Goal: Task Accomplishment & Management: Use online tool/utility

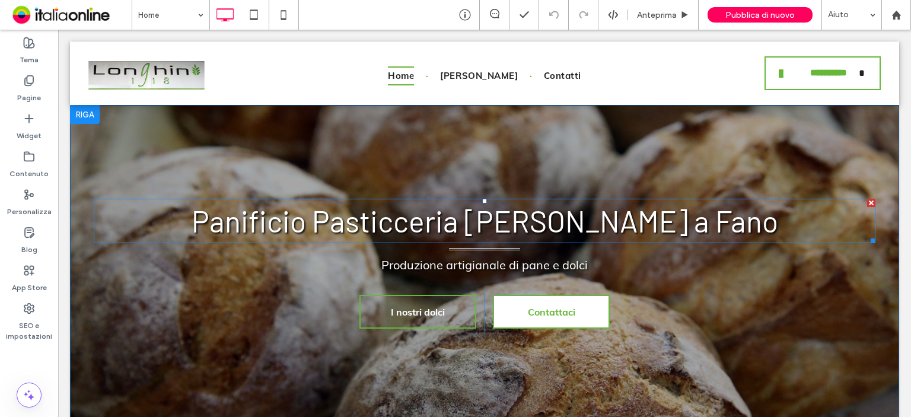
click at [205, 212] on h1 "Panificio Pasticceria [PERSON_NAME] a Fano" at bounding box center [484, 221] width 781 height 44
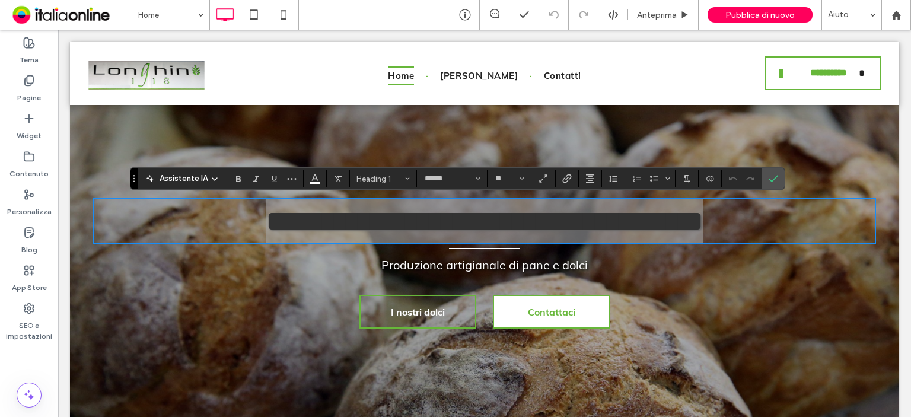
click at [339, 13] on div "Home Anteprima Pubblica di nuovo Aiuto" at bounding box center [521, 15] width 779 height 30
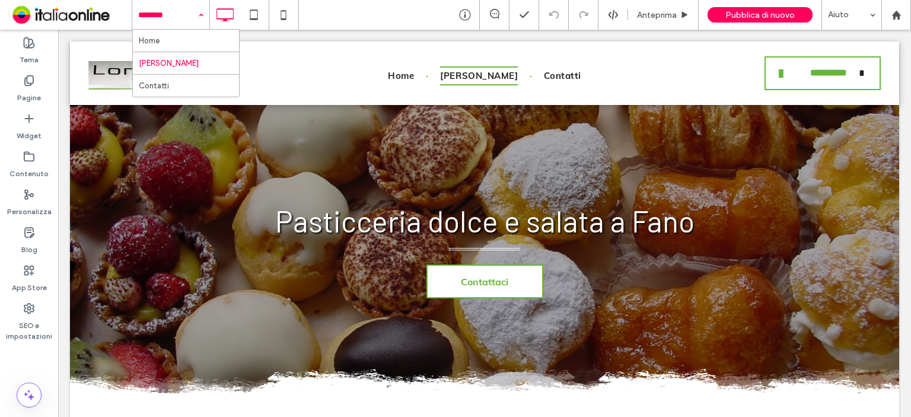
click at [154, 12] on input at bounding box center [167, 15] width 59 height 30
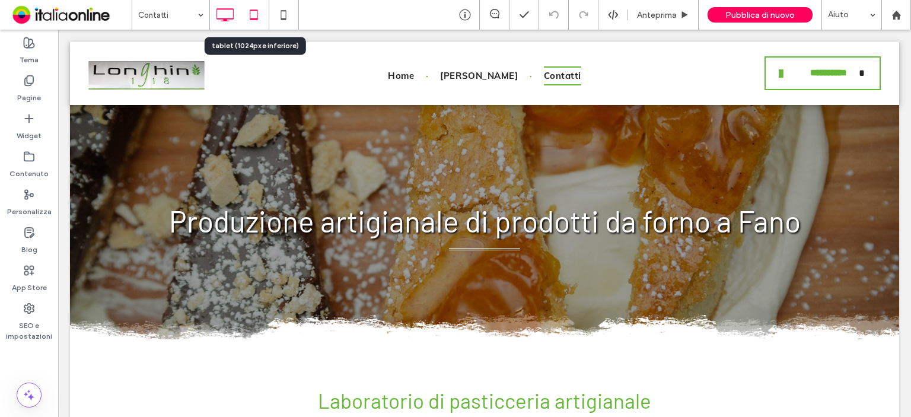
click at [253, 16] on icon at bounding box center [254, 15] width 24 height 24
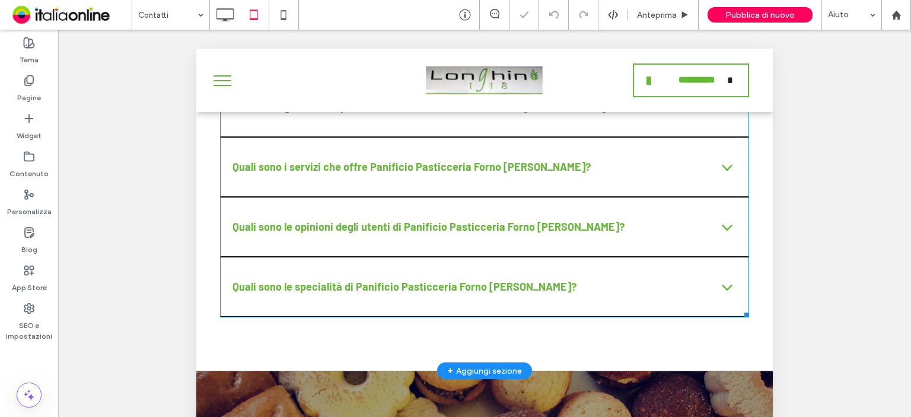
scroll to position [1389, 0]
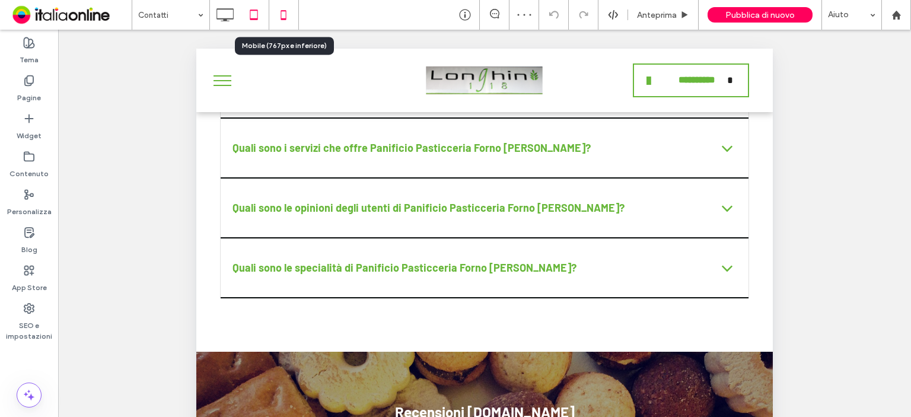
click at [285, 17] on use at bounding box center [282, 14] width 5 height 9
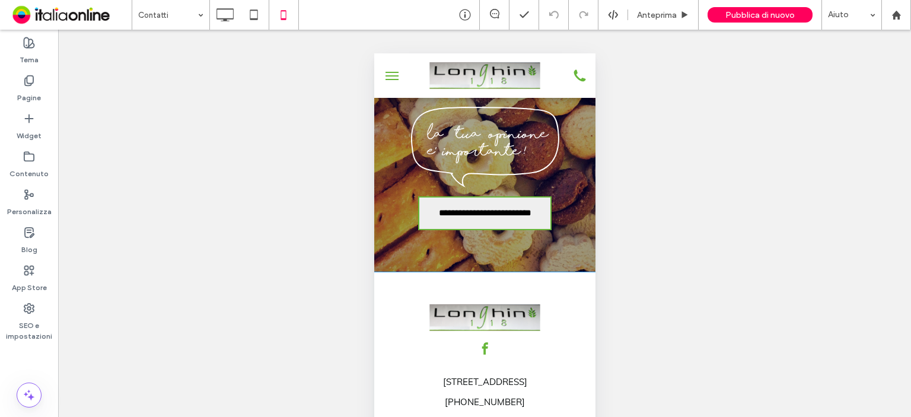
scroll to position [2161, 0]
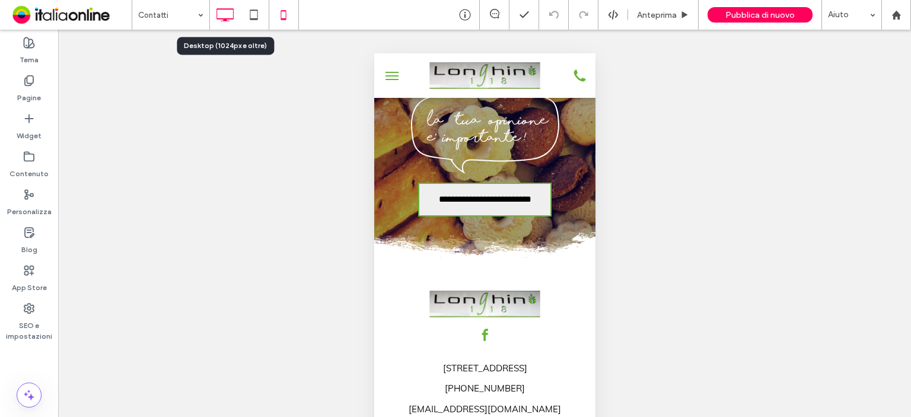
click at [232, 16] on icon at bounding box center [225, 15] width 24 height 24
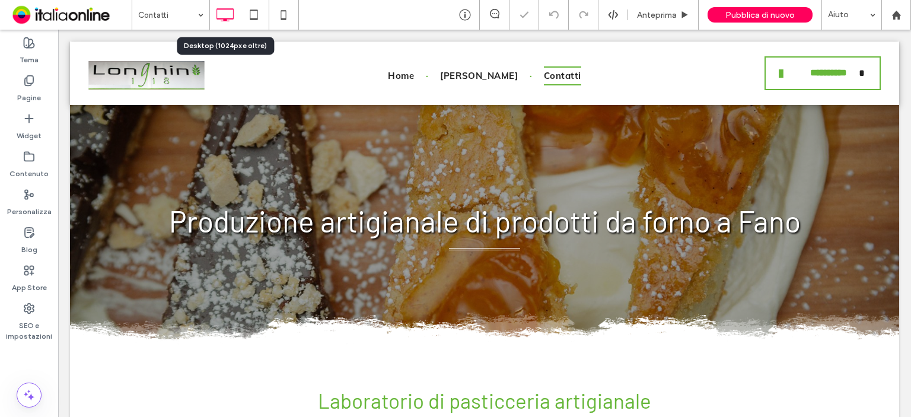
scroll to position [0, 0]
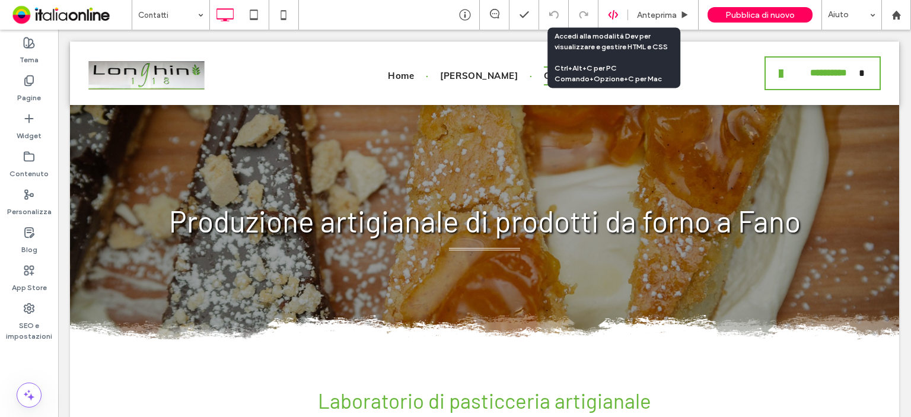
click at [612, 17] on icon at bounding box center [613, 14] width 11 height 11
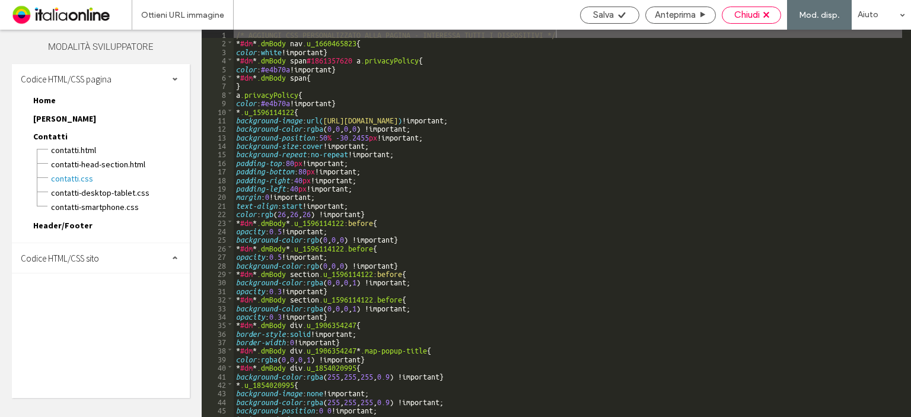
click at [754, 15] on span "Chiudi" at bounding box center [746, 14] width 25 height 11
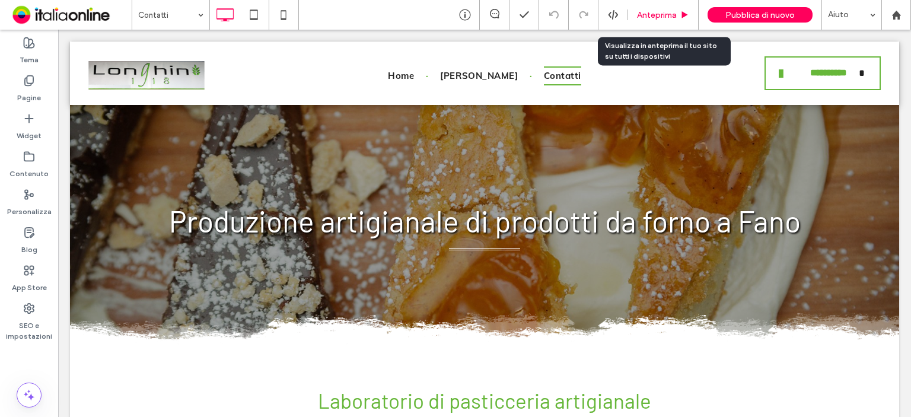
click at [657, 15] on span "Anteprima" at bounding box center [657, 15] width 40 height 10
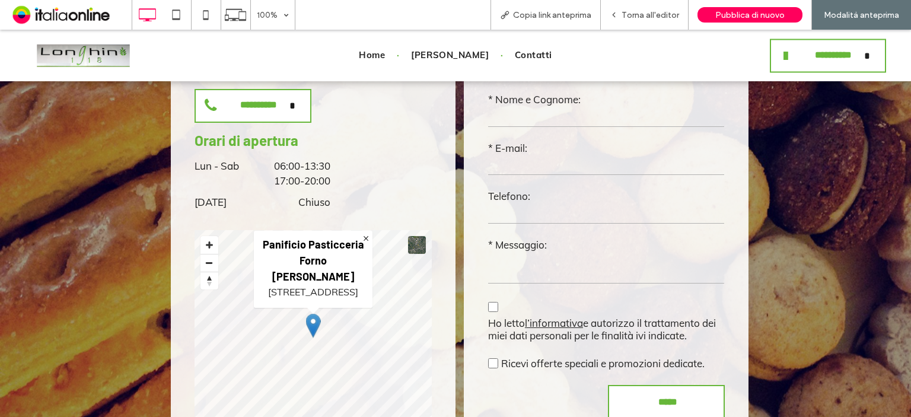
scroll to position [948, 0]
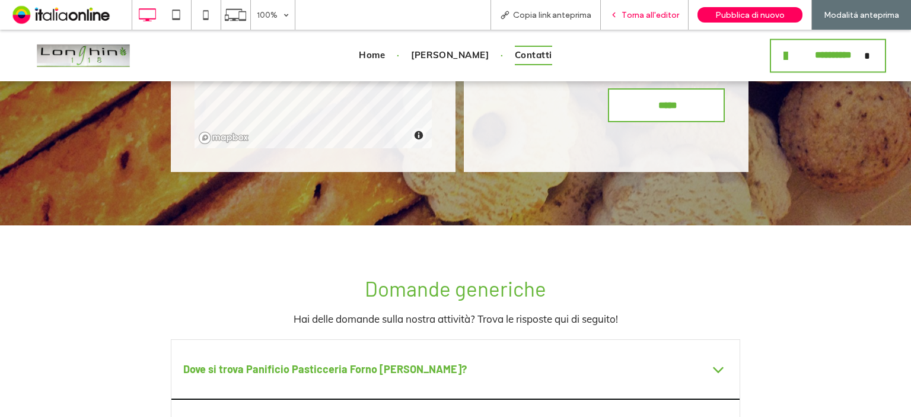
click at [647, 22] on div "Torna all'editor" at bounding box center [644, 15] width 88 height 30
click at [649, 12] on span "Torna all'editor" at bounding box center [650, 15] width 58 height 10
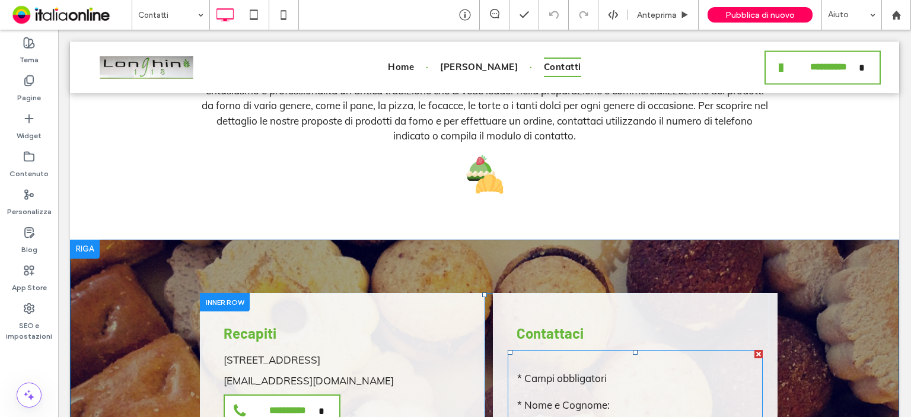
scroll to position [178, 0]
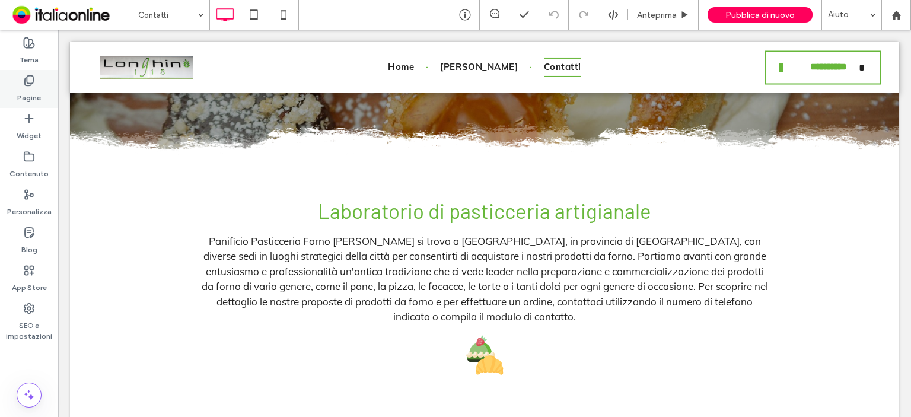
click at [31, 84] on use at bounding box center [29, 81] width 8 height 10
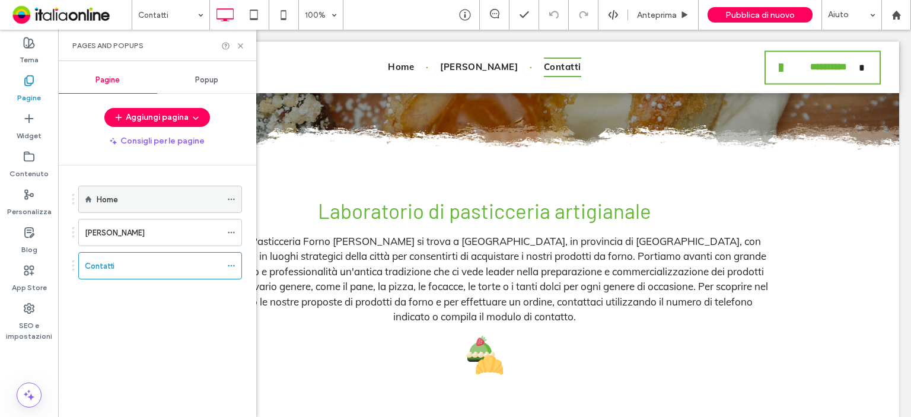
click at [123, 203] on div "Home" at bounding box center [159, 199] width 124 height 12
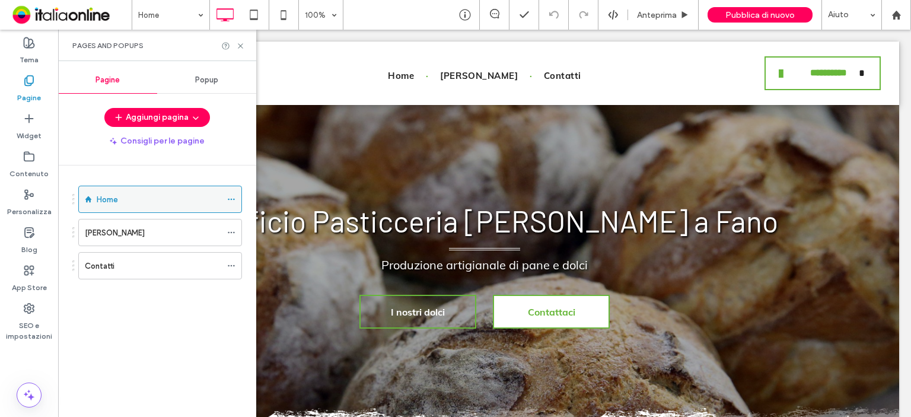
click at [232, 196] on icon at bounding box center [231, 199] width 8 height 8
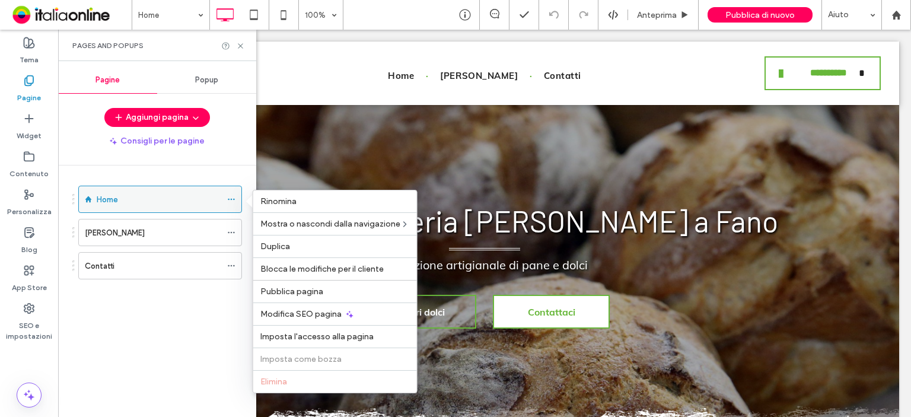
click at [232, 196] on icon at bounding box center [231, 199] width 8 height 8
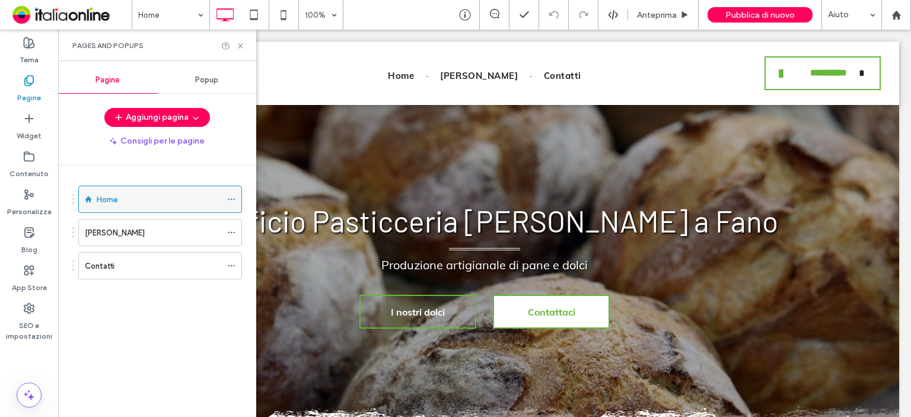
click at [236, 198] on div at bounding box center [234, 199] width 14 height 18
click at [232, 197] on icon at bounding box center [231, 199] width 8 height 8
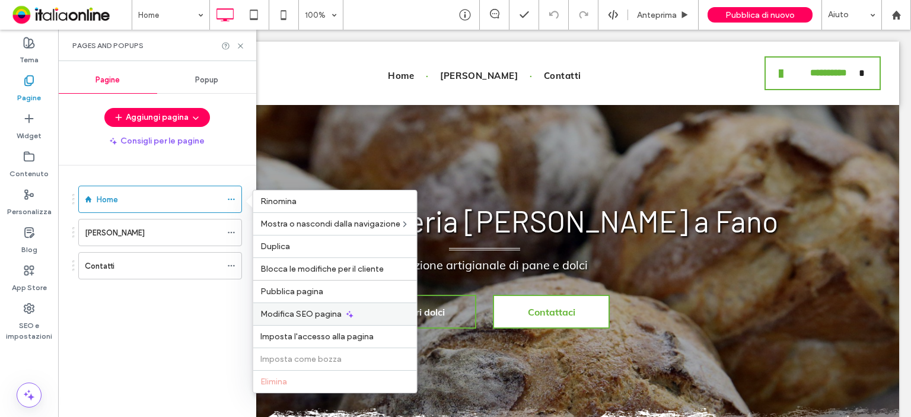
click at [327, 315] on span "Modifica SEO pagina" at bounding box center [300, 314] width 81 height 10
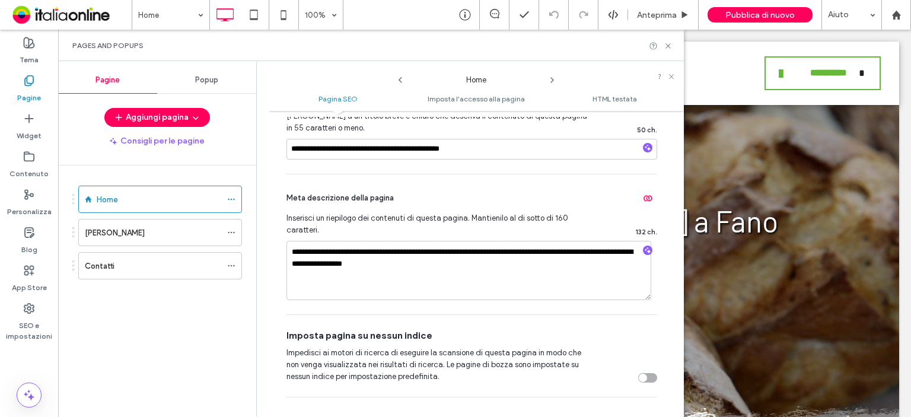
scroll to position [119, 0]
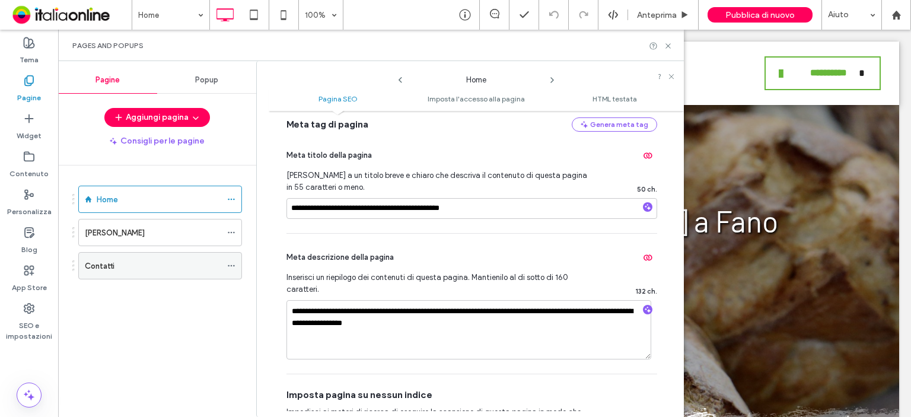
click at [230, 268] on icon at bounding box center [231, 265] width 8 height 8
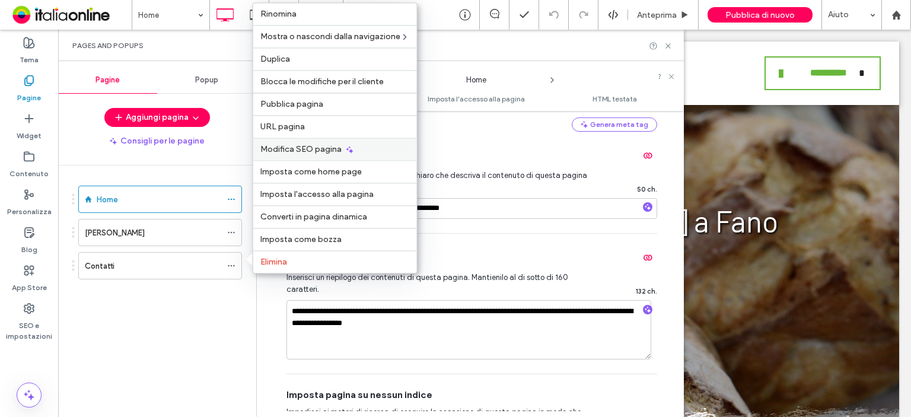
click at [290, 153] on span "Modifica SEO pagina" at bounding box center [300, 149] width 81 height 10
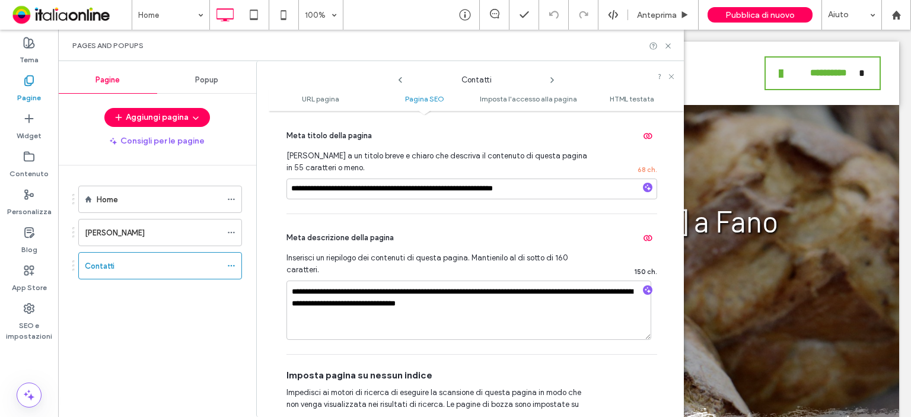
scroll to position [296, 0]
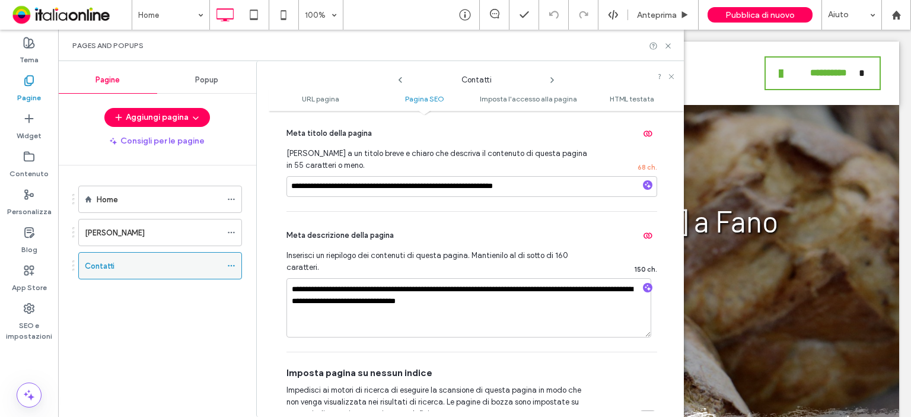
click at [231, 266] on icon at bounding box center [231, 265] width 8 height 8
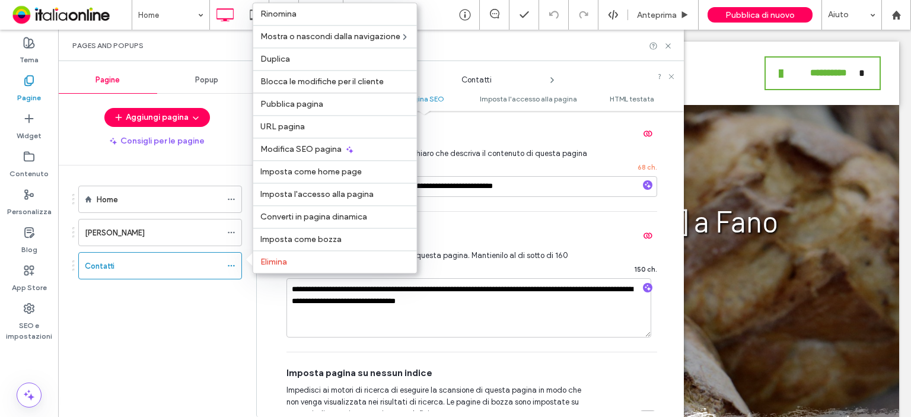
click at [192, 304] on div "Home [PERSON_NAME] Contatti" at bounding box center [157, 244] width 170 height 128
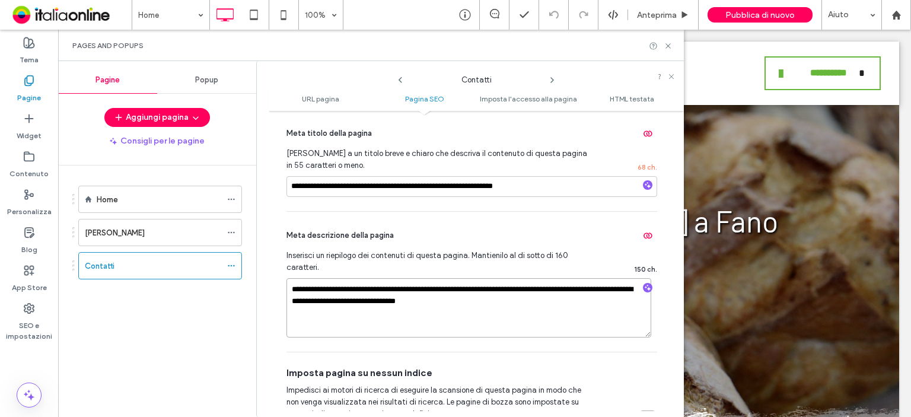
click at [503, 307] on textarea "**********" at bounding box center [468, 307] width 365 height 59
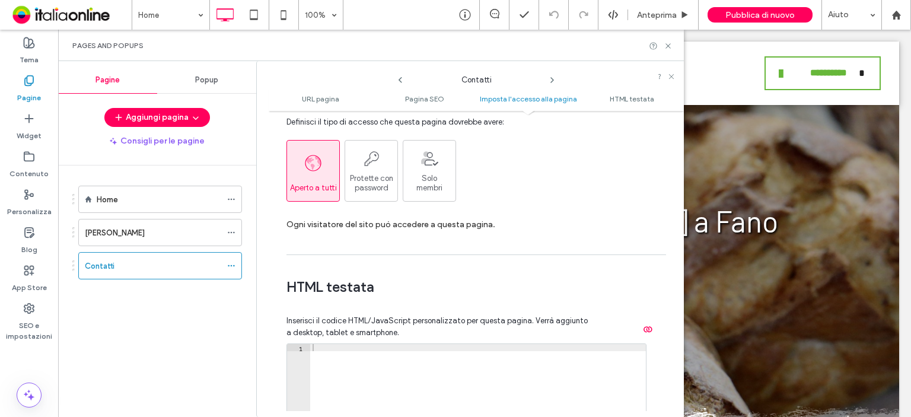
scroll to position [1232, 0]
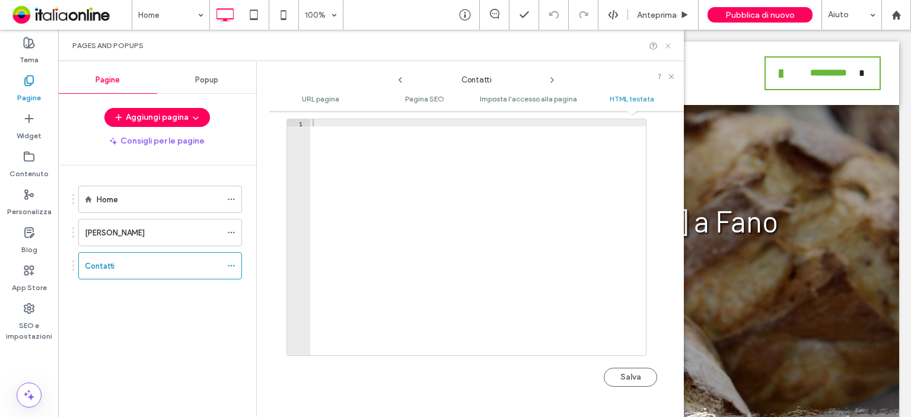
click at [669, 49] on icon at bounding box center [667, 45] width 9 height 9
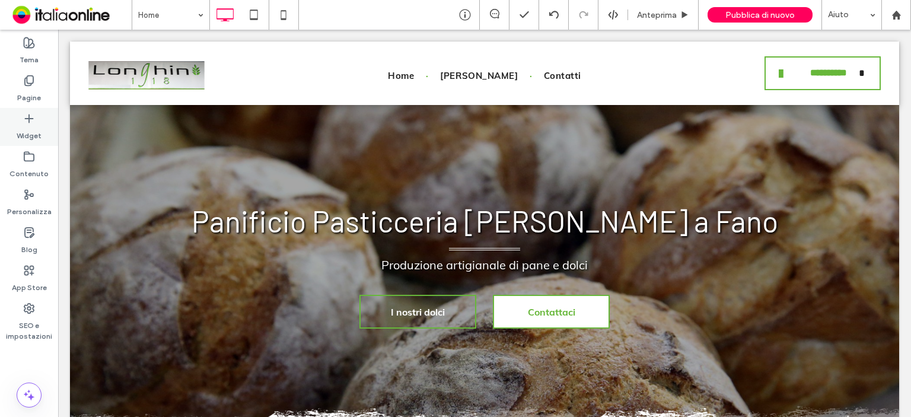
click at [27, 132] on label "Widget" at bounding box center [29, 132] width 25 height 17
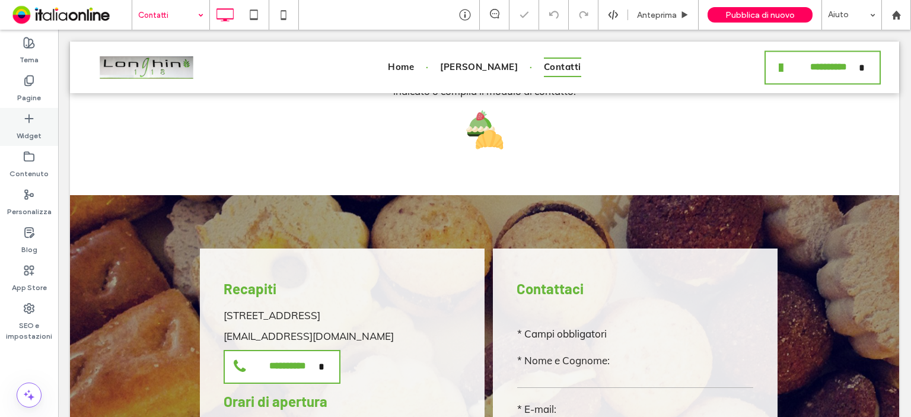
scroll to position [403, 0]
click at [26, 120] on icon at bounding box center [29, 119] width 12 height 12
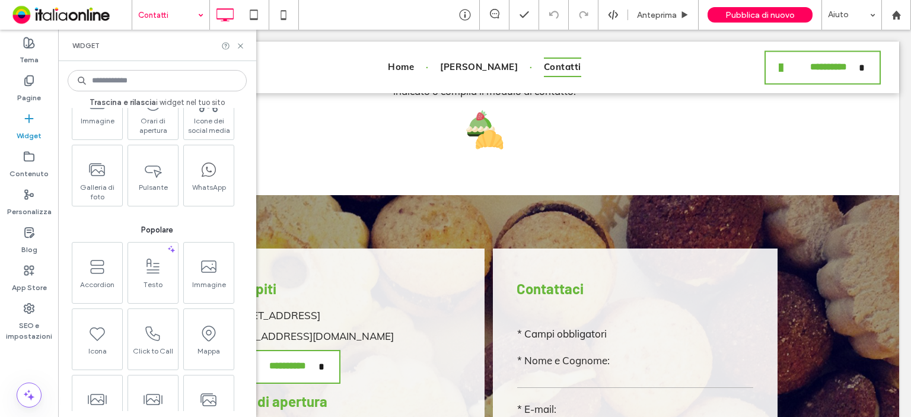
scroll to position [0, 0]
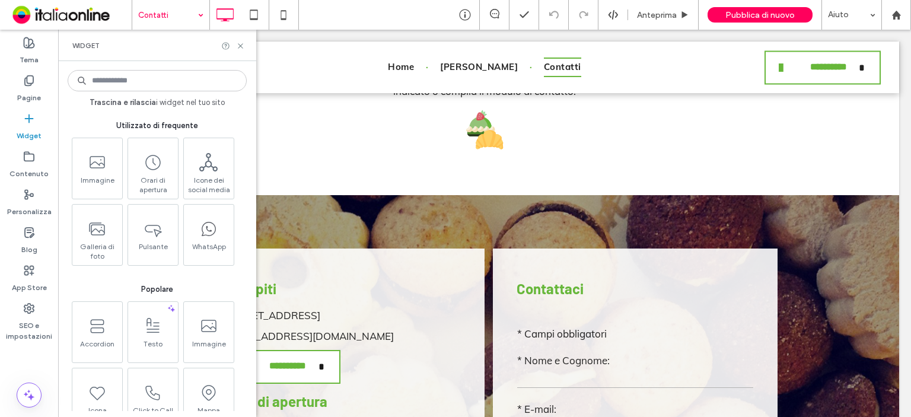
click at [164, 90] on input at bounding box center [157, 80] width 179 height 21
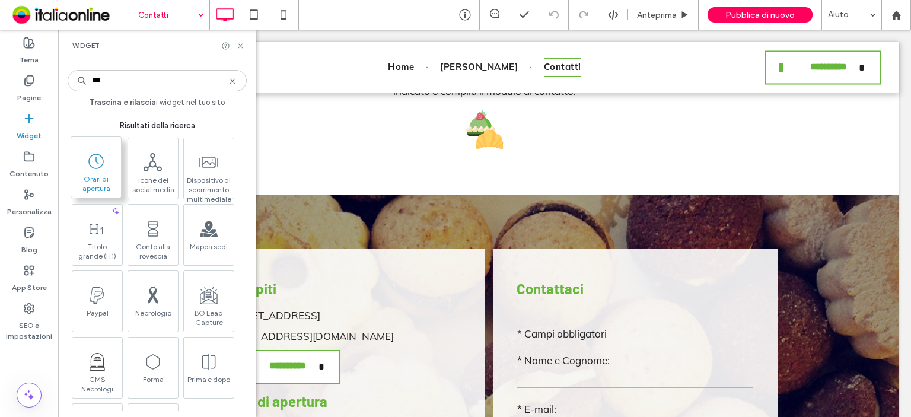
type input "***"
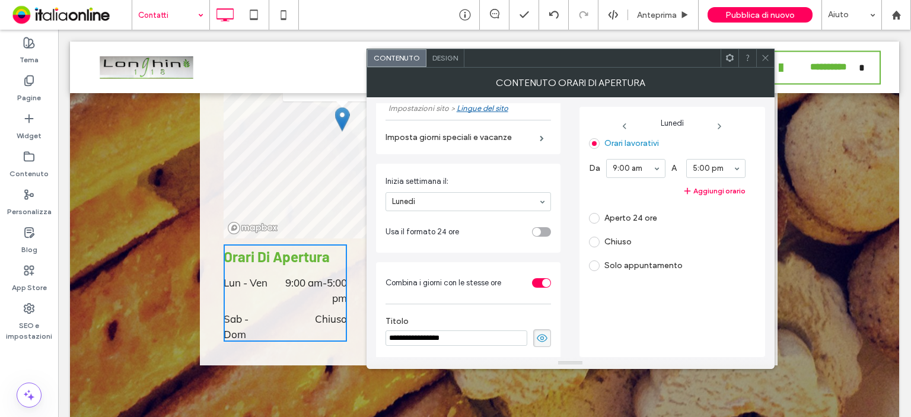
scroll to position [195, 0]
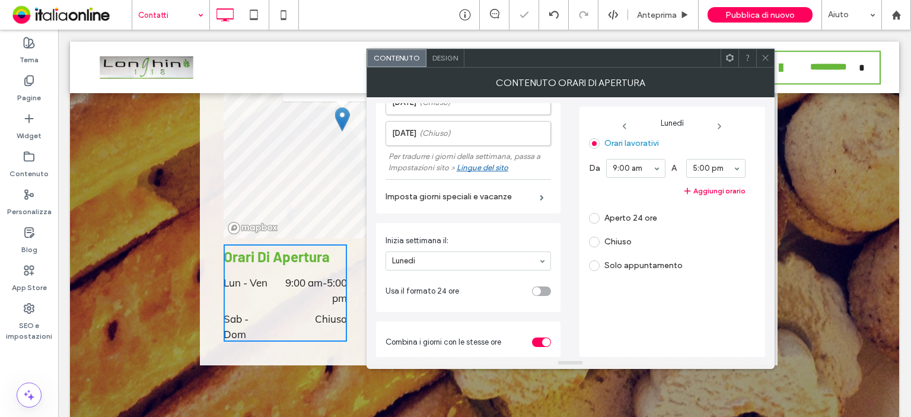
click at [762, 61] on icon at bounding box center [765, 57] width 9 height 9
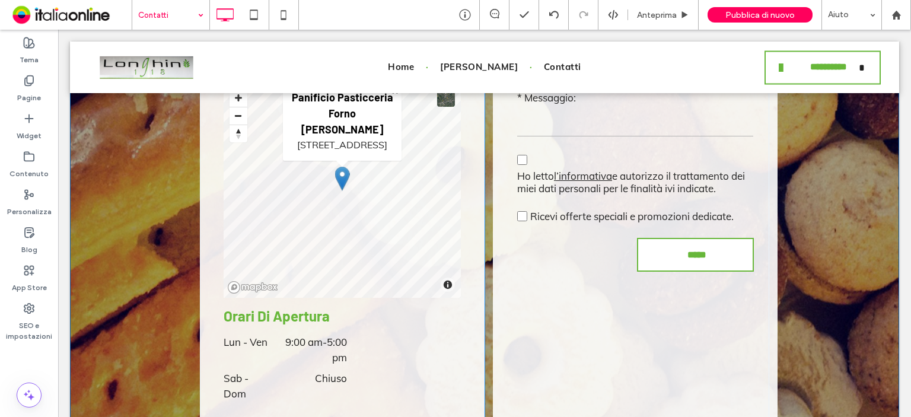
scroll to position [870, 0]
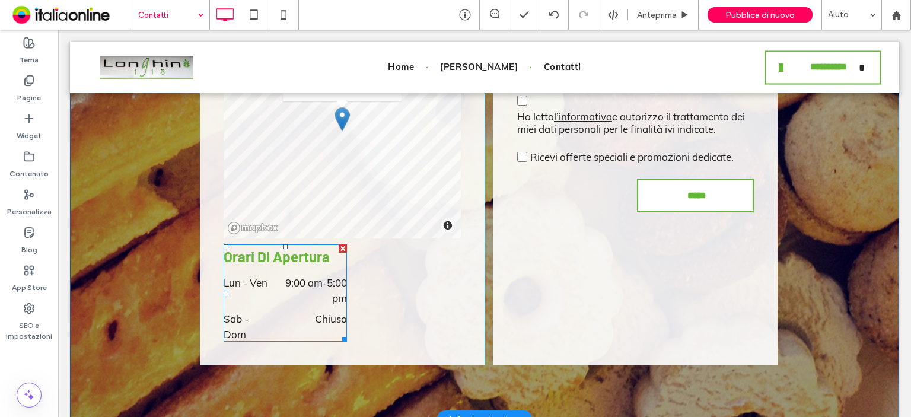
click at [255, 282] on dt "Lun - Ven" at bounding box center [247, 282] width 49 height 15
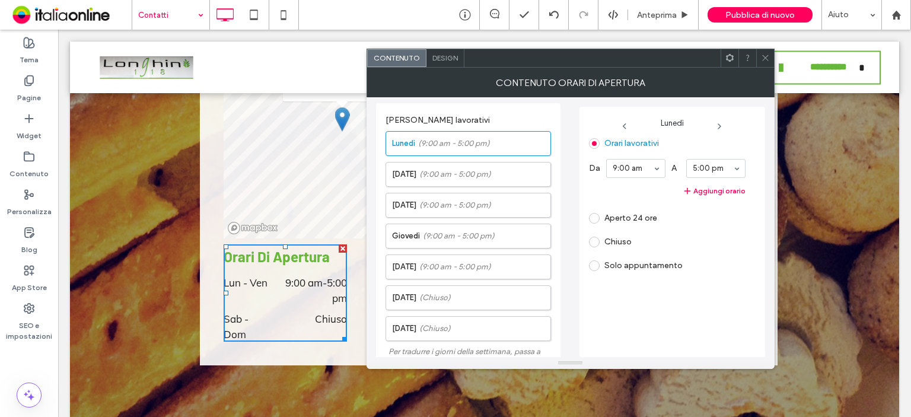
scroll to position [254, 0]
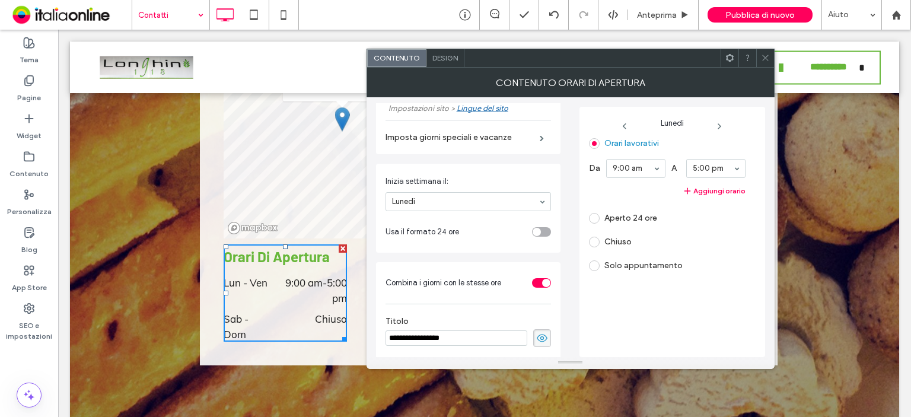
click at [538, 232] on div "toggle" at bounding box center [541, 231] width 19 height 9
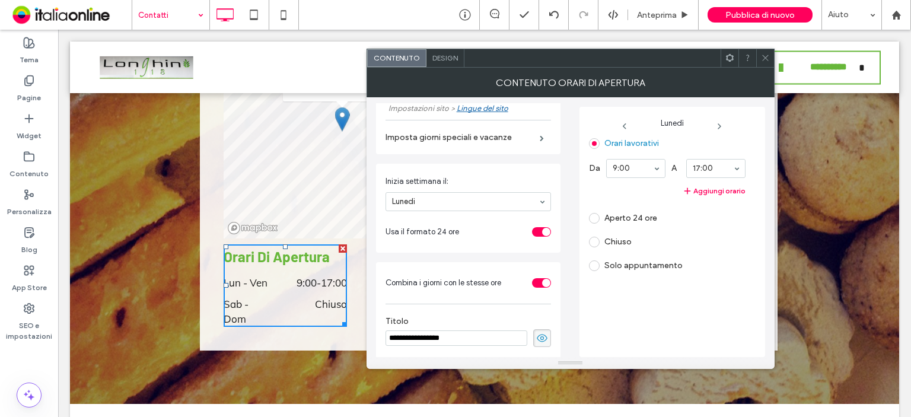
click at [720, 123] on icon at bounding box center [718, 126] width 9 height 9
click at [726, 187] on button "Aggiungi orario" at bounding box center [667, 191] width 156 height 14
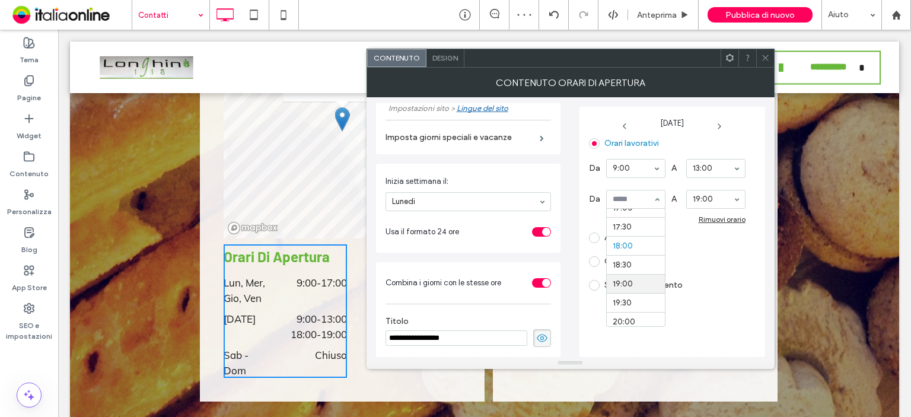
scroll to position [522, 0]
click at [718, 124] on icon at bounding box center [718, 126] width 9 height 9
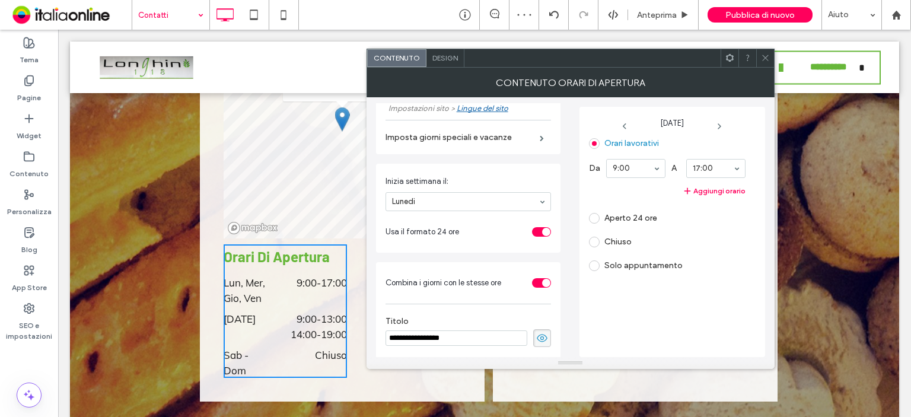
click at [724, 125] on icon at bounding box center [718, 126] width 9 height 9
click at [599, 240] on label "Chiuso" at bounding box center [610, 242] width 43 height 11
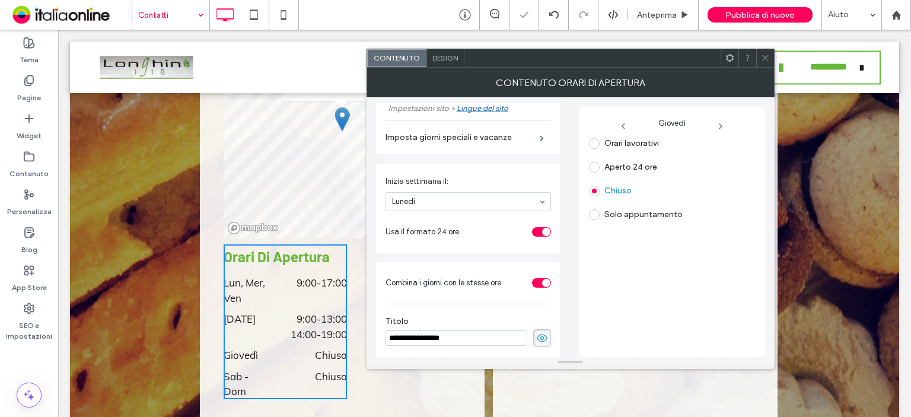
click at [724, 126] on icon at bounding box center [719, 126] width 9 height 9
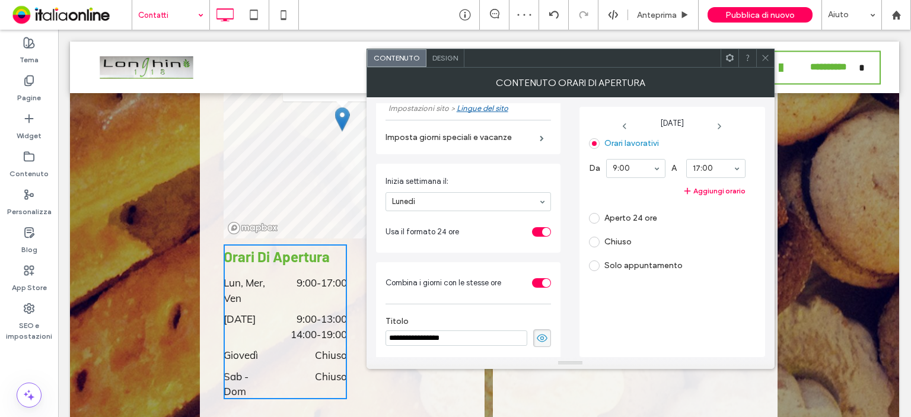
click at [724, 126] on icon at bounding box center [718, 126] width 9 height 9
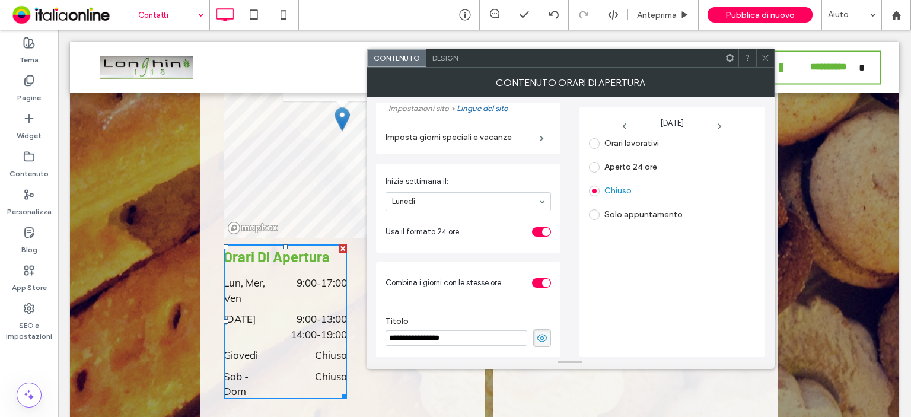
click at [474, 336] on input "**********" at bounding box center [456, 337] width 142 height 15
type input "*****"
click at [712, 280] on div "Orari lavorativi Aperto 24 ore Chiuso Solo appuntamento" at bounding box center [672, 242] width 167 height 217
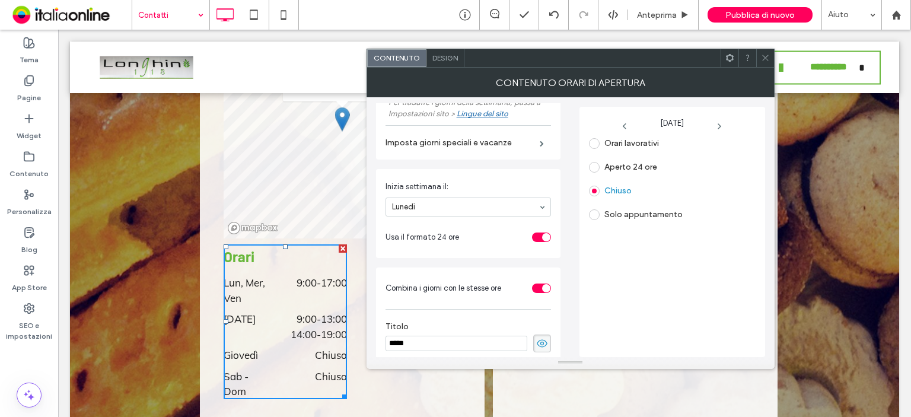
scroll to position [254, 0]
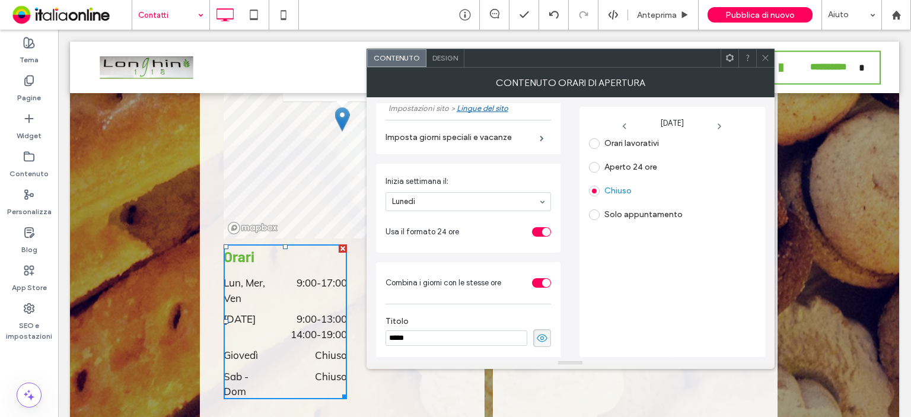
click at [533, 278] on div "toggle" at bounding box center [541, 282] width 19 height 9
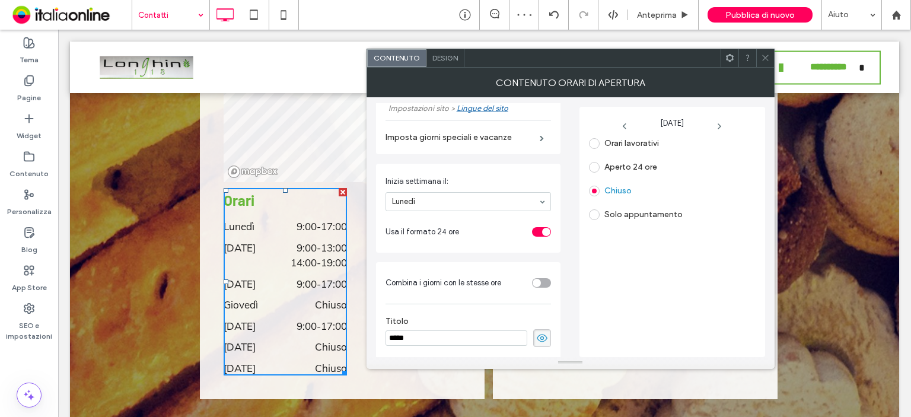
scroll to position [929, 0]
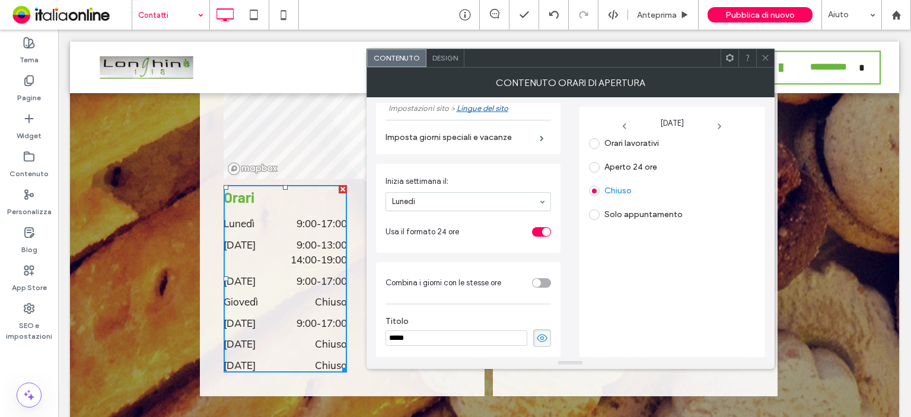
click at [532, 227] on div "toggle" at bounding box center [541, 231] width 19 height 9
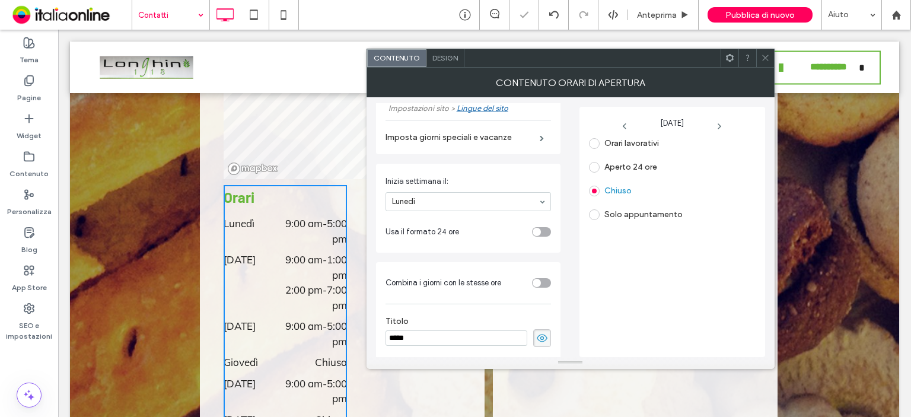
click at [536, 232] on div "toggle" at bounding box center [541, 231] width 19 height 9
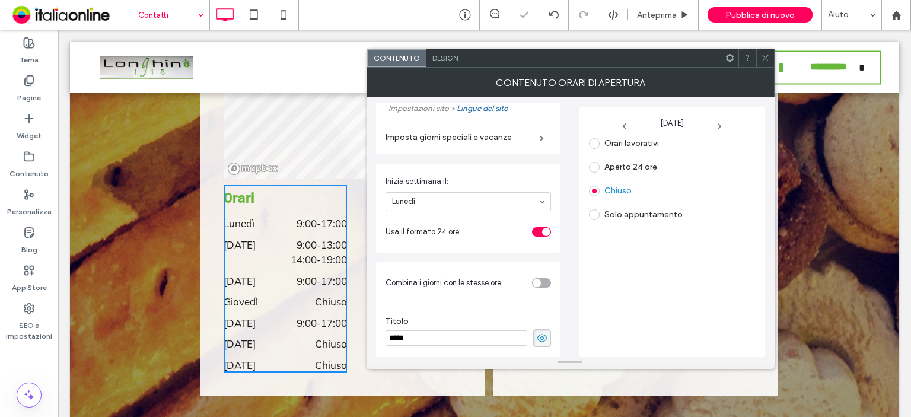
click at [538, 282] on div "toggle" at bounding box center [541, 282] width 19 height 9
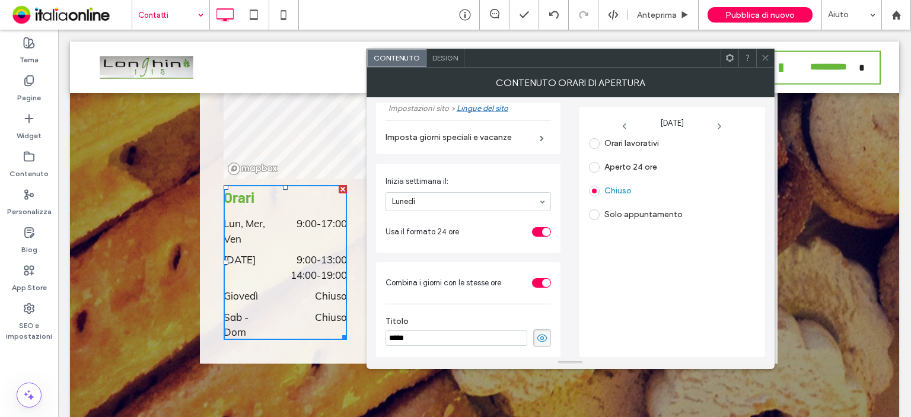
click at [440, 49] on div "Design" at bounding box center [445, 58] width 38 height 18
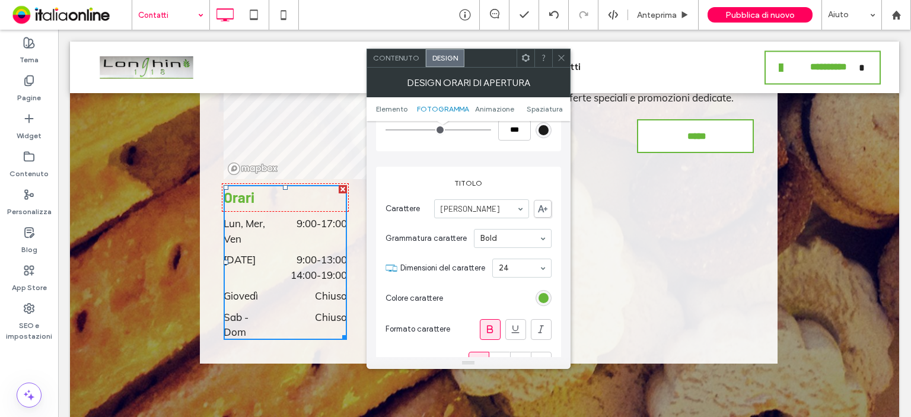
scroll to position [415, 0]
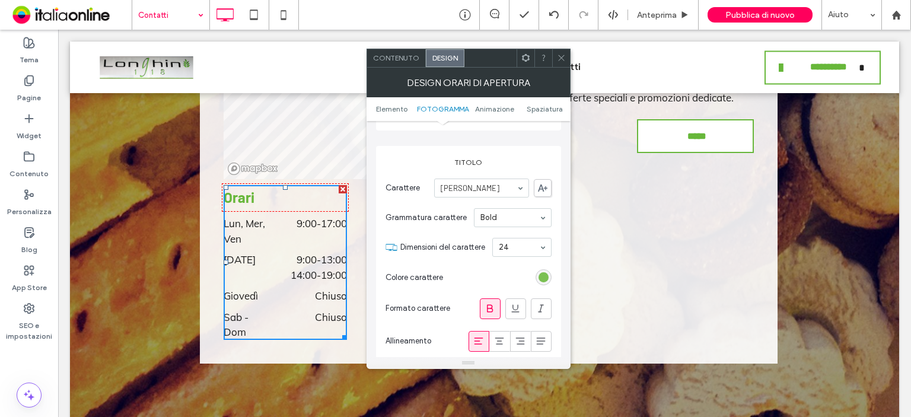
click at [543, 273] on div "rgb(103, 183, 58)" at bounding box center [543, 277] width 10 height 10
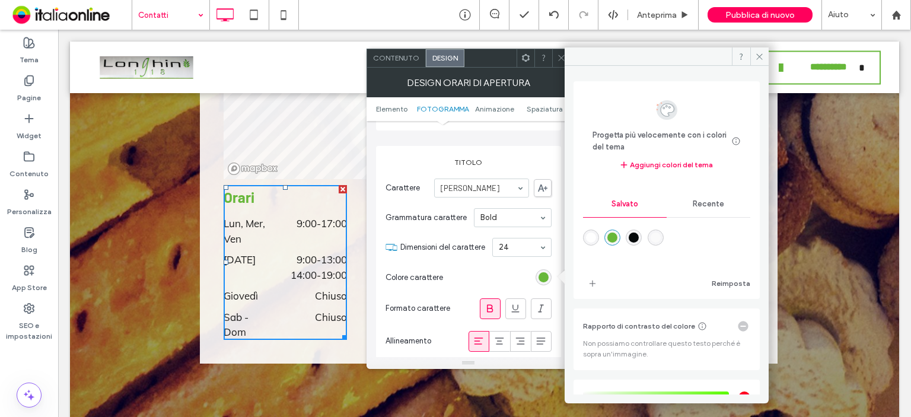
click at [635, 233] on div "rgba(5,9,10,1)" at bounding box center [633, 237] width 10 height 10
click at [609, 238] on div "rgba(103,183,58,1)" at bounding box center [612, 237] width 10 height 10
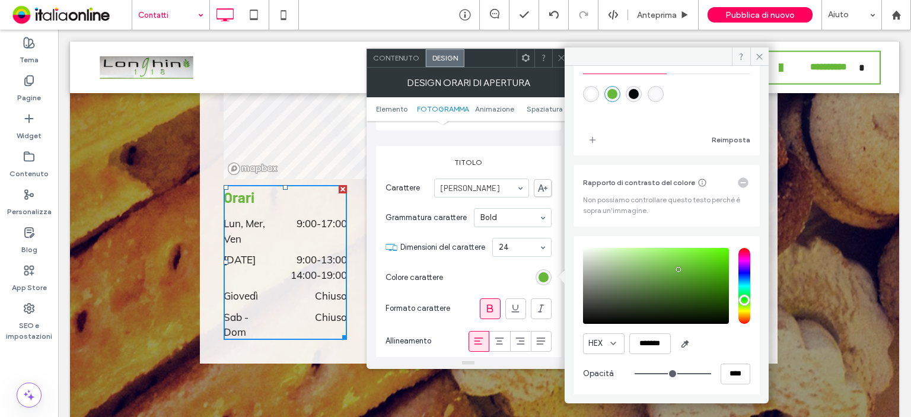
scroll to position [147, 0]
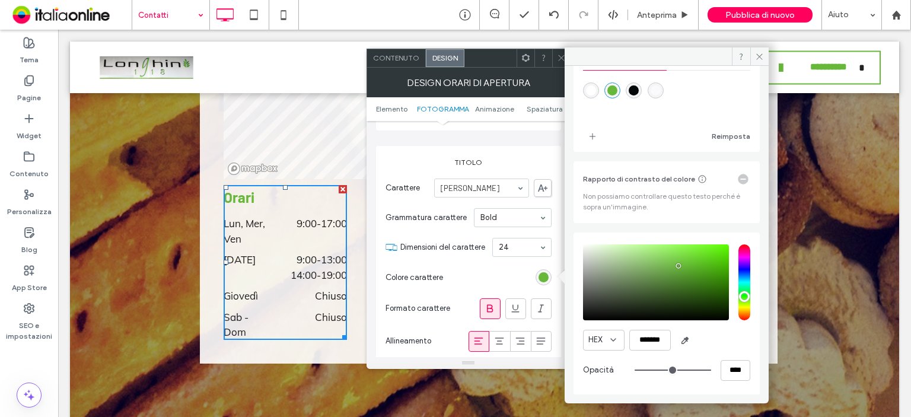
click at [614, 342] on icon at bounding box center [612, 339] width 9 height 9
click at [683, 341] on icon "button" at bounding box center [684, 340] width 9 height 9
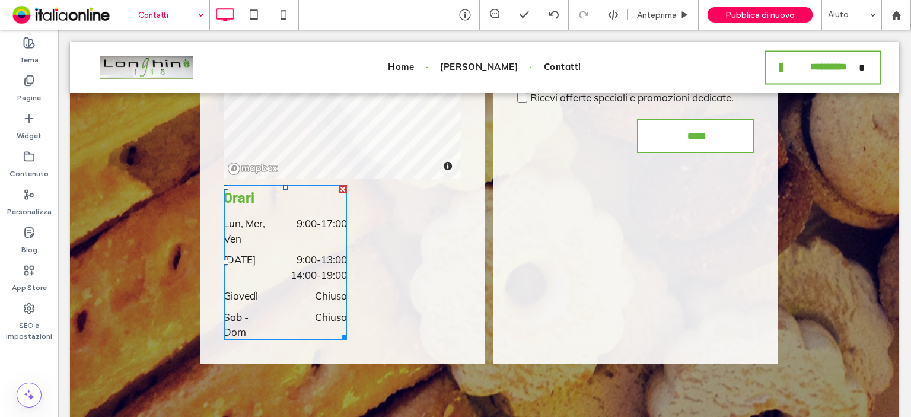
type input "*******"
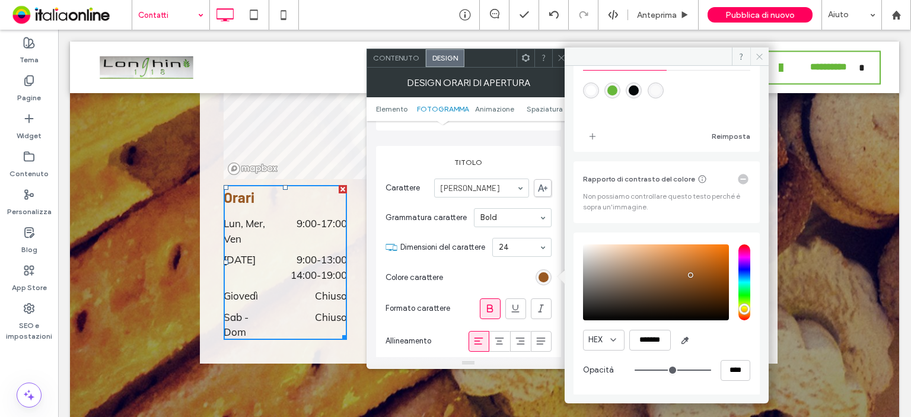
click at [759, 56] on icon at bounding box center [759, 56] width 9 height 9
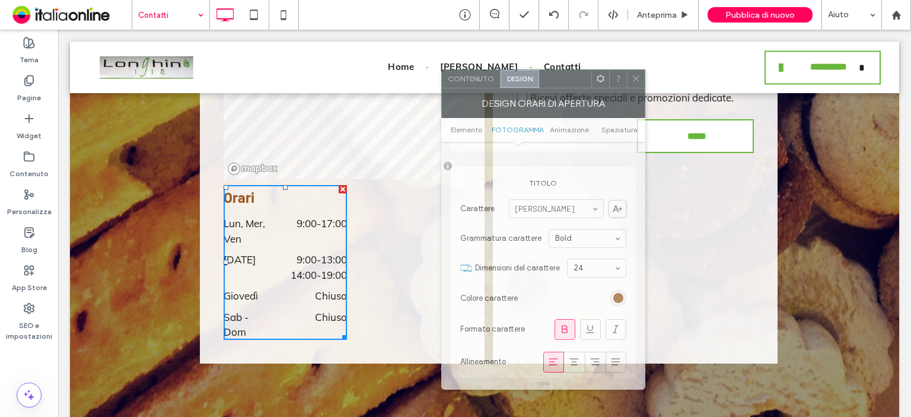
drag, startPoint x: 483, startPoint y: 60, endPoint x: 557, endPoint y: 81, distance: 77.5
click at [557, 81] on div at bounding box center [565, 79] width 52 height 18
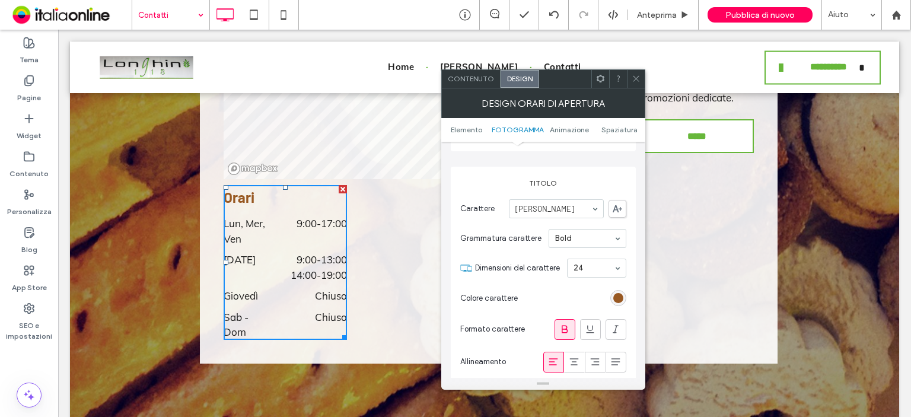
click at [635, 76] on icon at bounding box center [635, 78] width 9 height 9
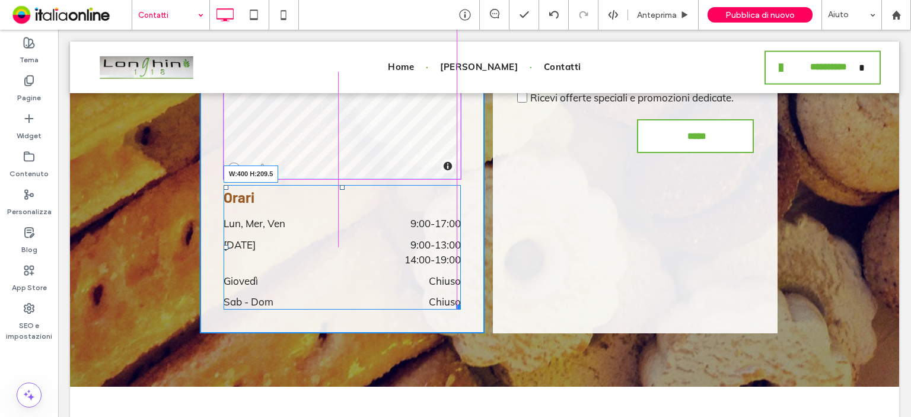
drag, startPoint x: 339, startPoint y: 338, endPoint x: 458, endPoint y: 321, distance: 119.8
click at [458, 321] on div "**********" at bounding box center [342, 27] width 285 height 611
drag, startPoint x: 337, startPoint y: 187, endPoint x: 332, endPoint y: 198, distance: 12.2
click at [332, 198] on div "[PERSON_NAME], Mer, Ven 9:00 - 17:00 [DATE] 9:00 - 13:00 14:00 - 19:00 Giovedì …" at bounding box center [341, 247] width 237 height 124
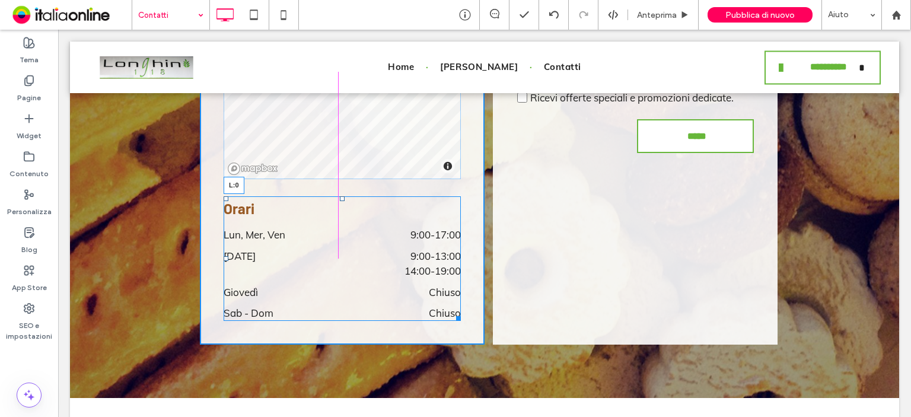
drag, startPoint x: 276, startPoint y: 255, endPoint x: 334, endPoint y: 261, distance: 57.7
click at [334, 261] on div "[PERSON_NAME], Mer, Ven 9:00 - 17:00 [DATE] 9:00 - 13:00 14:00 - 19:00 Giovedì …" at bounding box center [341, 258] width 237 height 124
drag, startPoint x: 453, startPoint y: 319, endPoint x: 452, endPoint y: 270, distance: 49.2
click at [452, 270] on div "[PERSON_NAME], Mer, Ven 9:00 - 17:00 [DATE] 9:00 - 13:00 14:00 - 19:00 Giovedì …" at bounding box center [341, 258] width 237 height 124
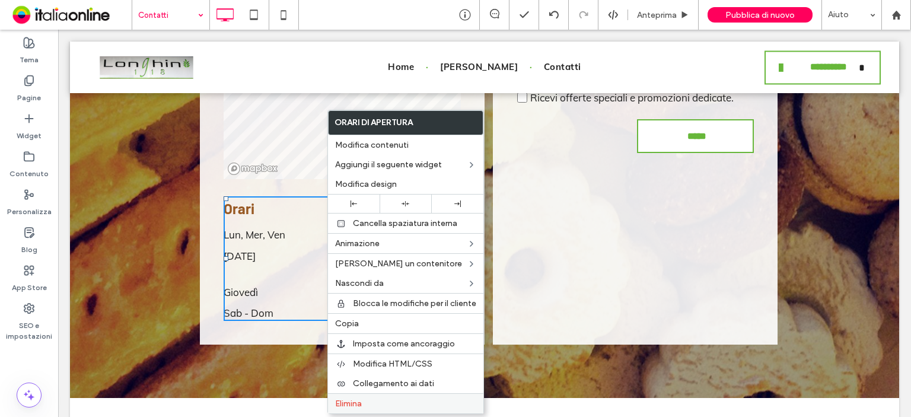
click at [349, 400] on span "Elimina" at bounding box center [348, 403] width 27 height 10
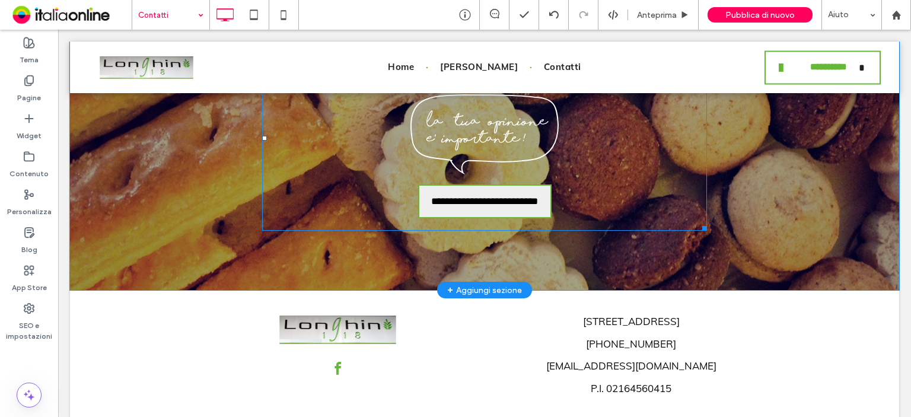
scroll to position [1714, 0]
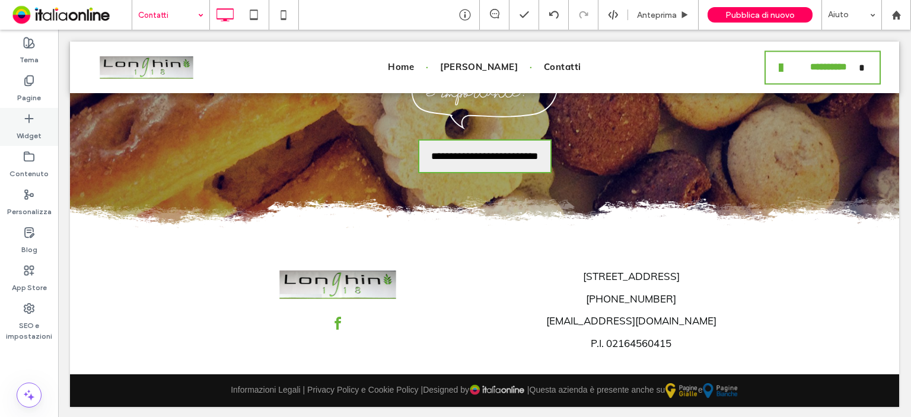
click at [33, 137] on label "Widget" at bounding box center [29, 132] width 25 height 17
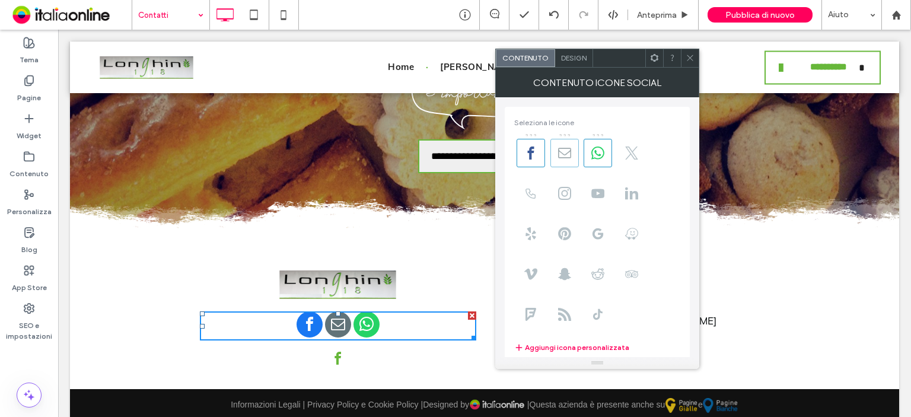
click at [568, 151] on use at bounding box center [564, 153] width 13 height 10
click at [598, 154] on use at bounding box center [597, 152] width 13 height 13
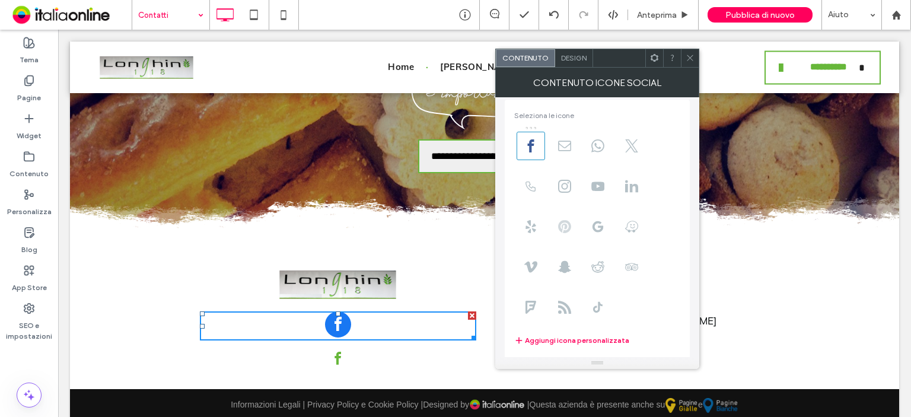
scroll to position [0, 0]
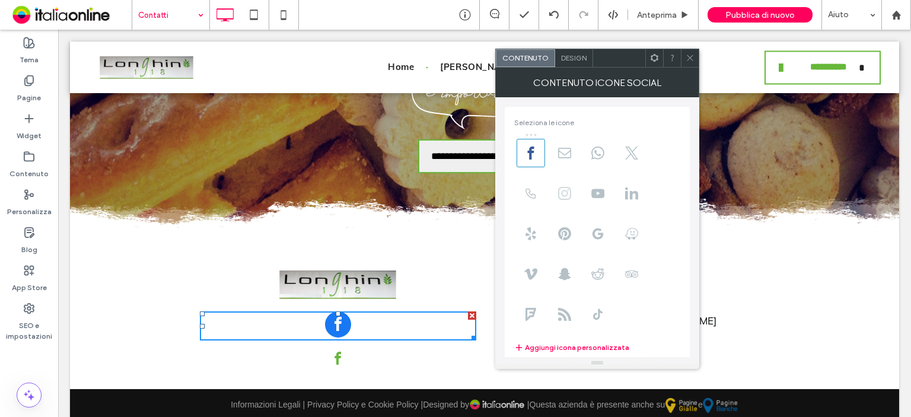
click at [562, 189] on icon at bounding box center [564, 193] width 13 height 13
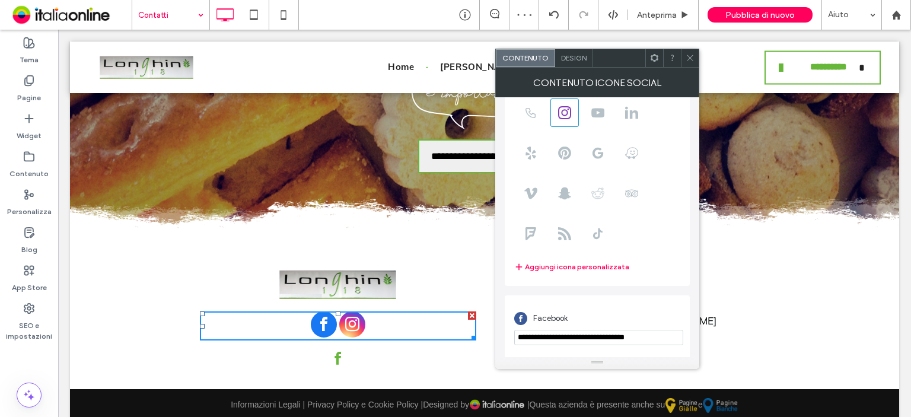
scroll to position [144, 0]
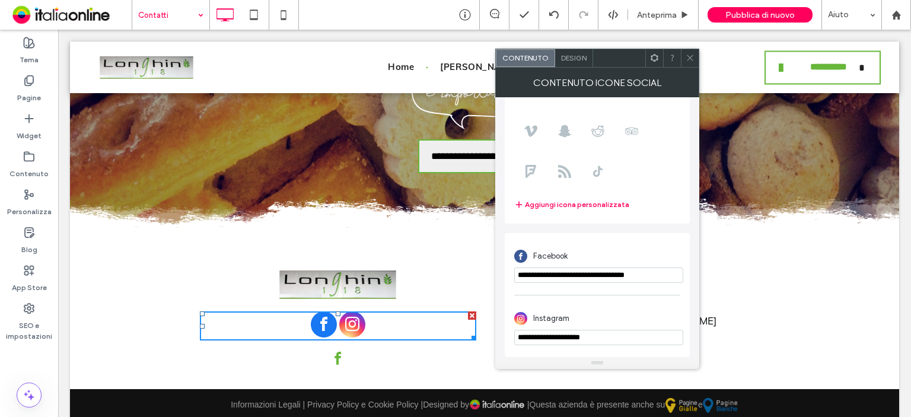
click at [635, 341] on input "**********" at bounding box center [598, 337] width 169 height 15
click at [690, 53] on icon at bounding box center [689, 57] width 9 height 9
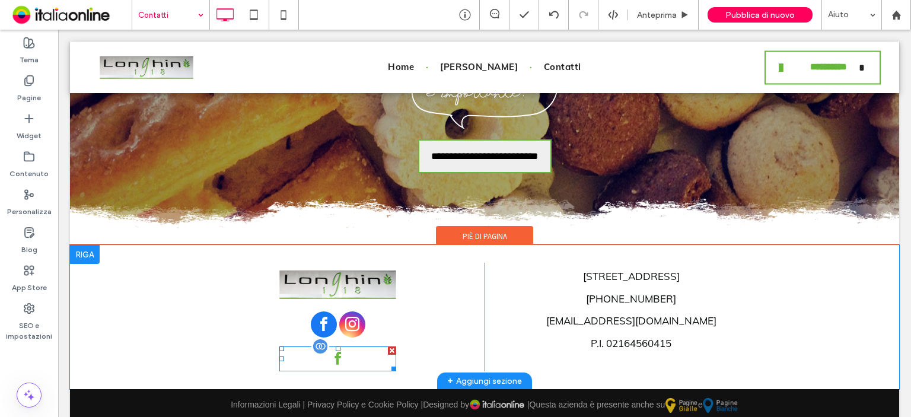
click at [349, 355] on div at bounding box center [337, 358] width 117 height 25
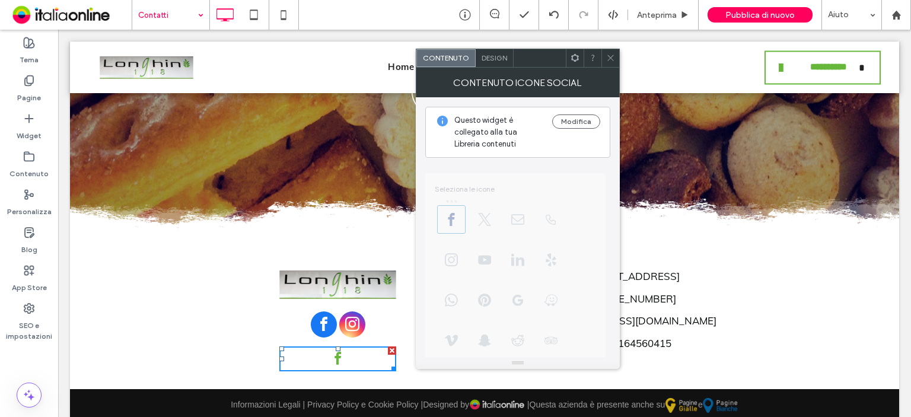
click at [608, 58] on icon at bounding box center [610, 57] width 9 height 9
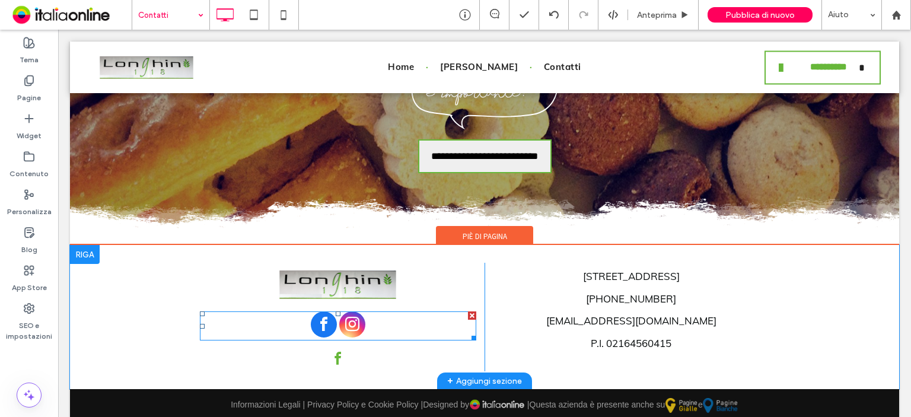
click at [339, 319] on span "instagram" at bounding box center [352, 324] width 26 height 26
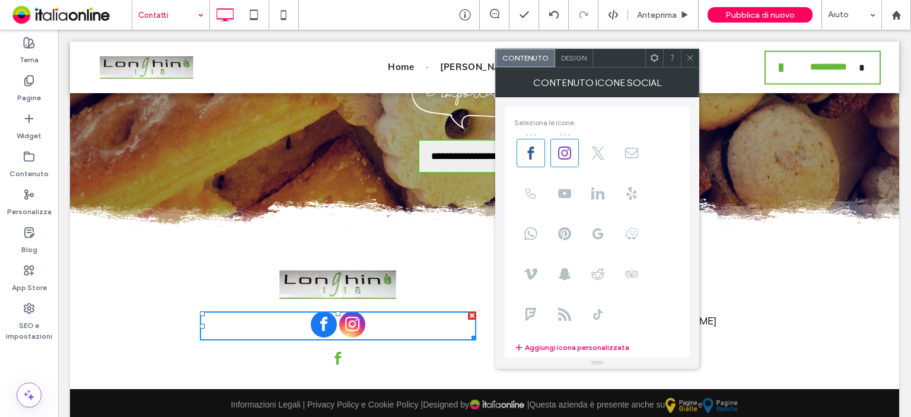
click at [576, 61] on span "Design" at bounding box center [573, 57] width 25 height 9
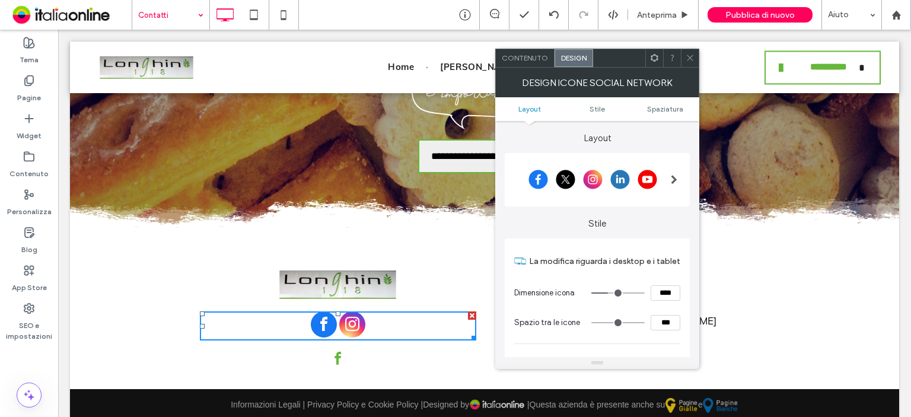
click at [577, 173] on div at bounding box center [592, 180] width 157 height 30
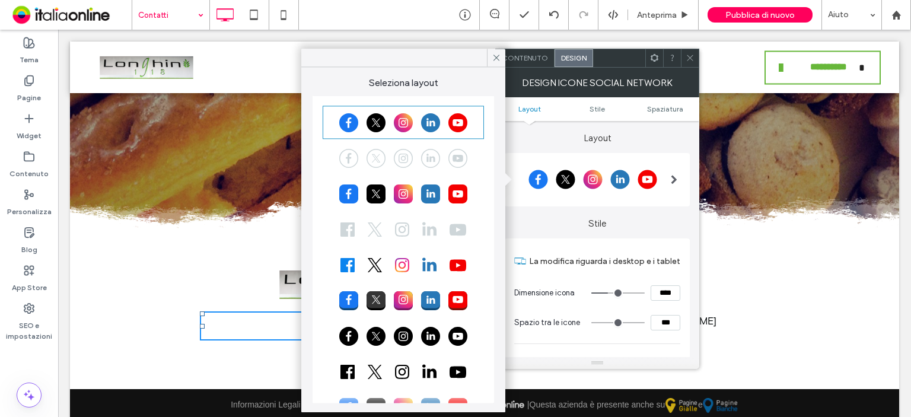
click at [376, 163] on div at bounding box center [403, 158] width 158 height 30
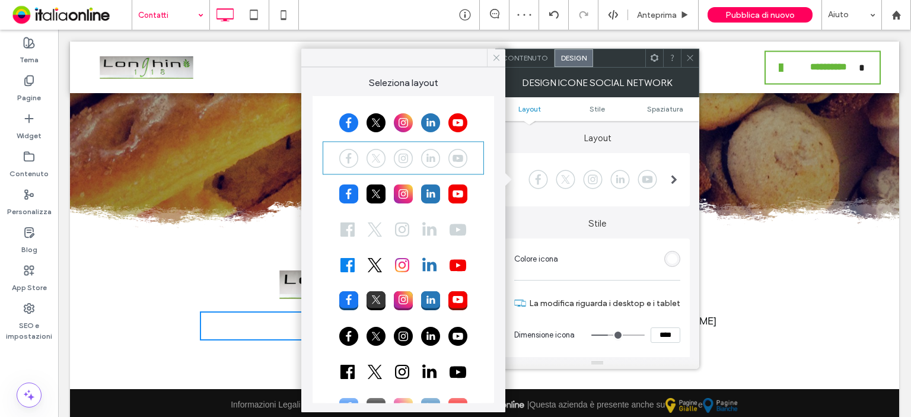
click at [496, 60] on icon at bounding box center [496, 57] width 11 height 11
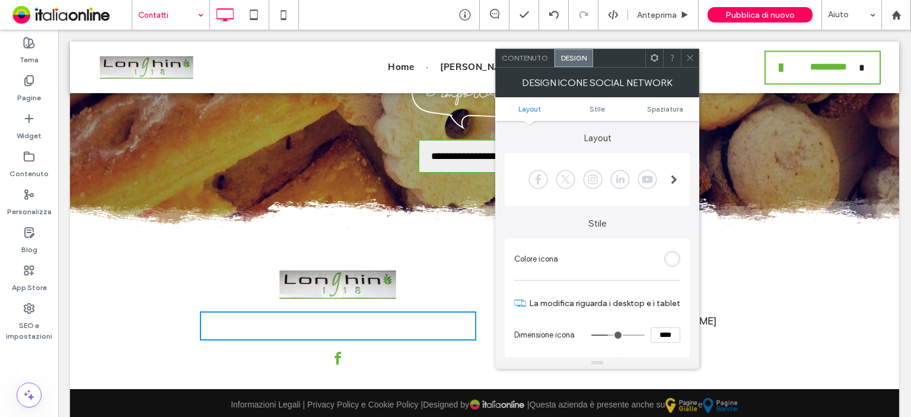
click at [685, 58] on icon at bounding box center [689, 57] width 9 height 9
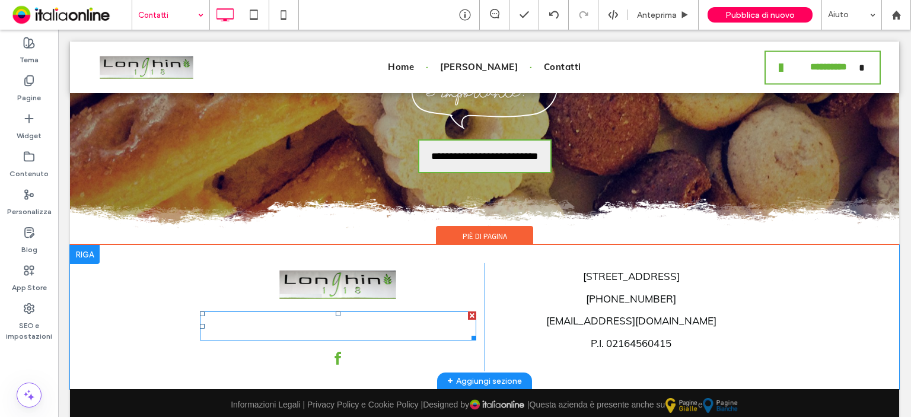
click at [339, 329] on span "instagram" at bounding box center [352, 324] width 26 height 26
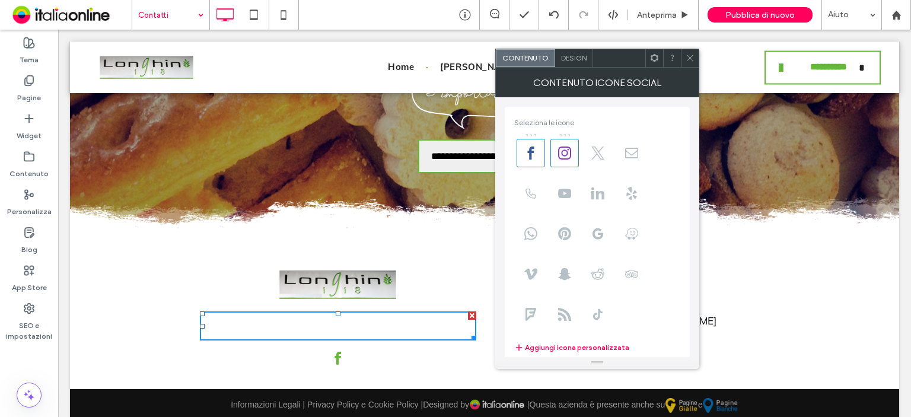
click at [577, 54] on span "Design" at bounding box center [573, 57] width 25 height 9
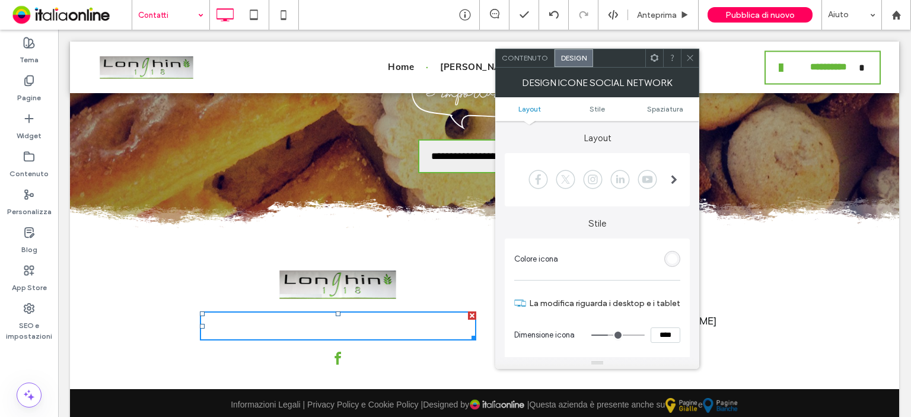
click at [670, 260] on div "rgb(255, 255, 255)" at bounding box center [672, 259] width 10 height 10
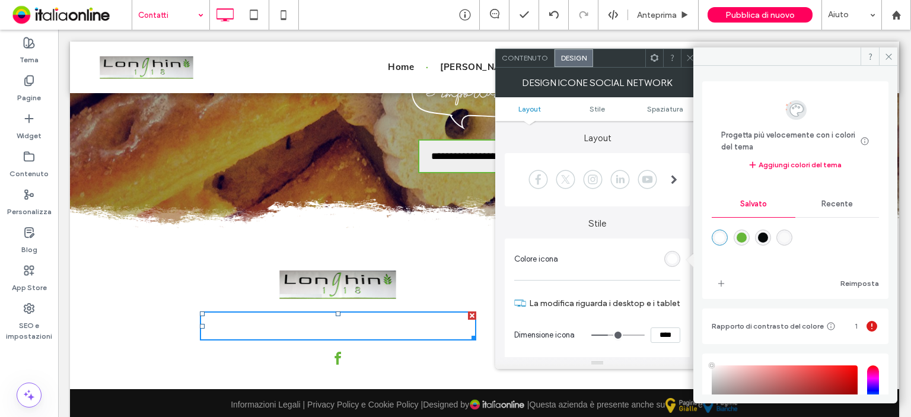
click at [734, 239] on div at bounding box center [794, 245] width 167 height 44
click at [742, 237] on div "rgba(103,183,58,1)" at bounding box center [741, 237] width 10 height 10
type input "*******"
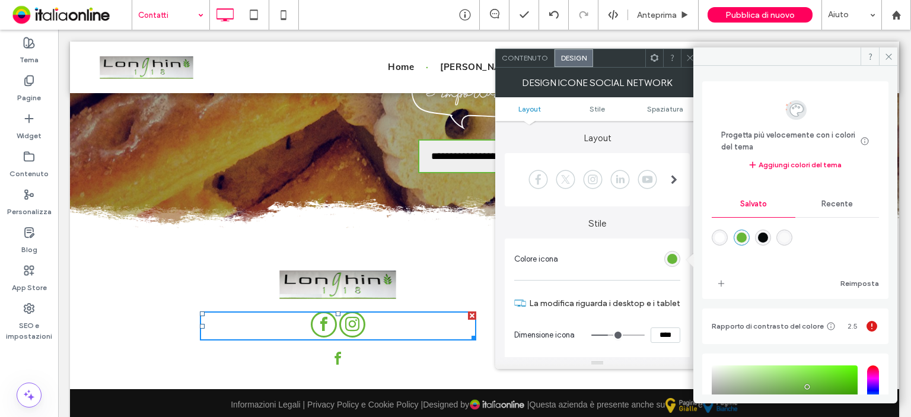
click at [574, 188] on div at bounding box center [592, 180] width 157 height 30
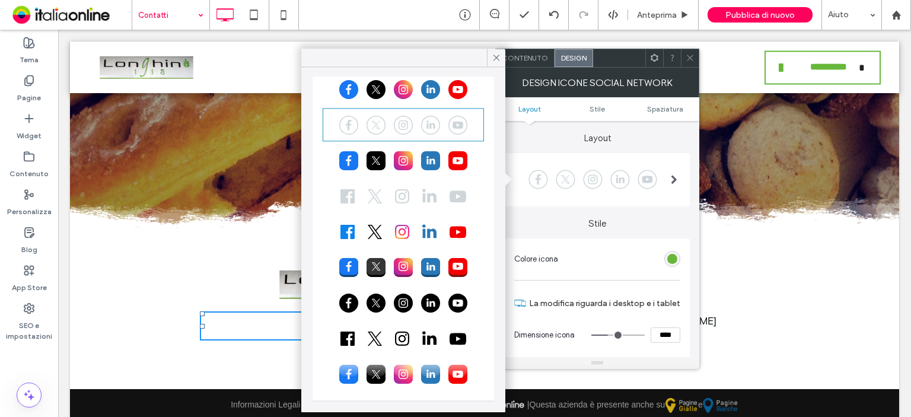
scroll to position [0, 0]
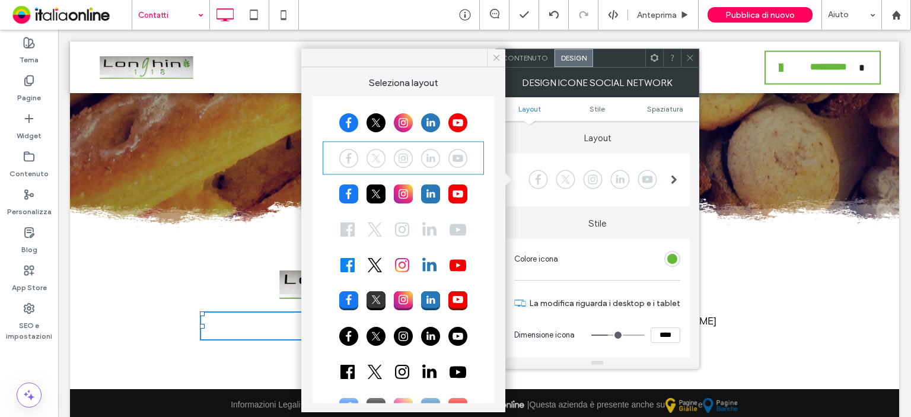
click at [494, 53] on icon at bounding box center [496, 57] width 11 height 11
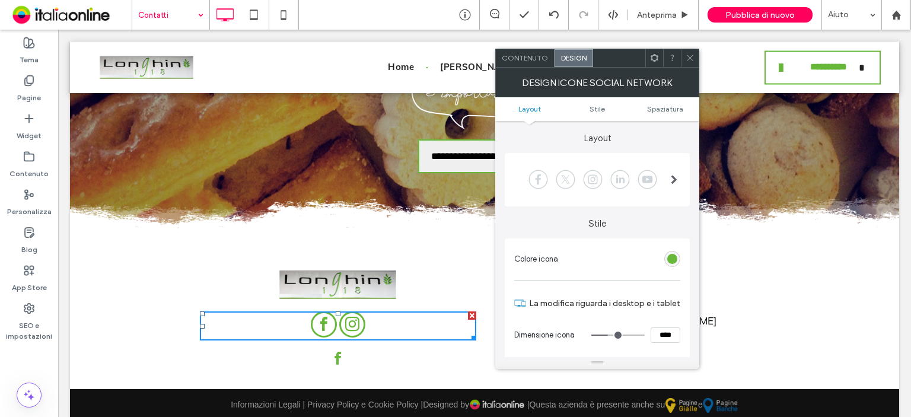
click at [688, 61] on icon at bounding box center [689, 57] width 9 height 9
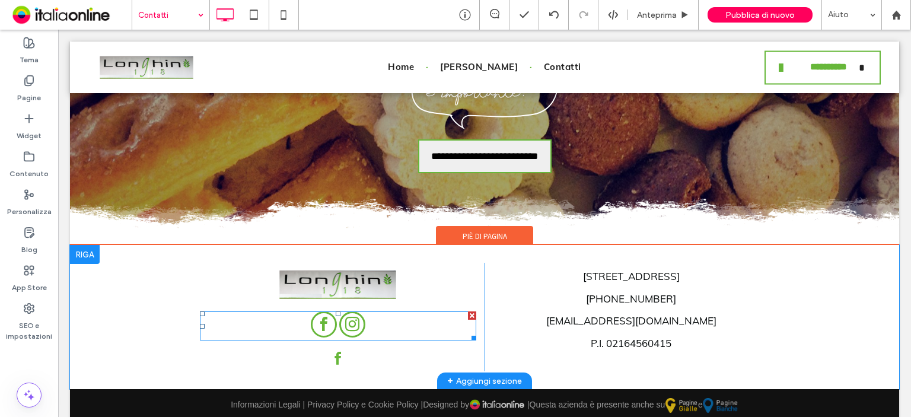
click at [468, 312] on div at bounding box center [472, 315] width 8 height 8
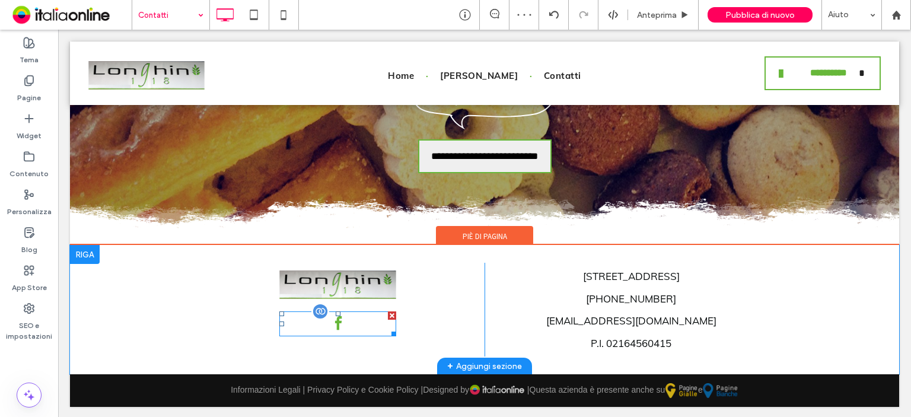
click at [337, 321] on span "facebook" at bounding box center [338, 324] width 20 height 20
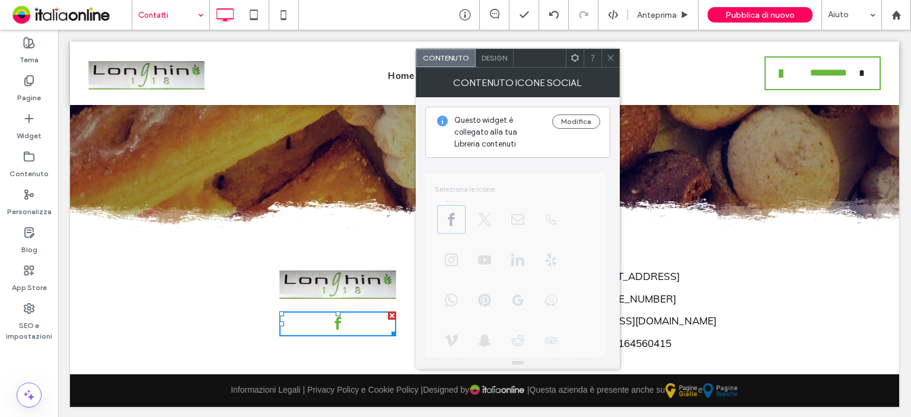
click at [485, 263] on span "**********" at bounding box center [517, 334] width 185 height 352
click at [498, 260] on span "**********" at bounding box center [517, 334] width 185 height 352
click at [574, 123] on button "Modifica" at bounding box center [576, 121] width 48 height 14
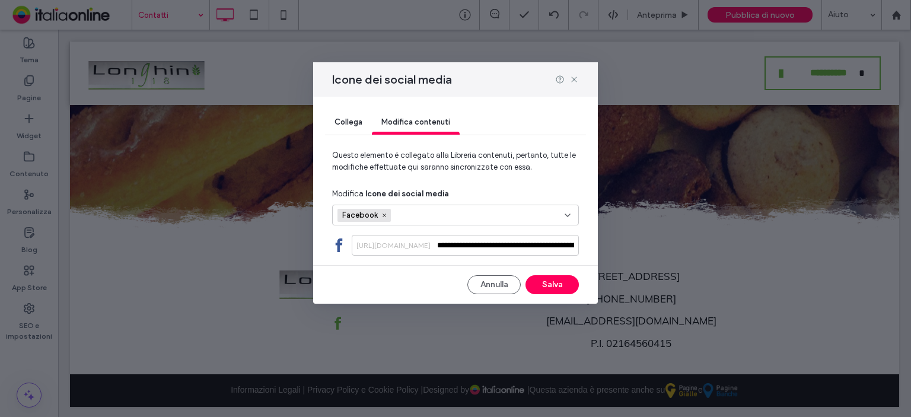
click at [569, 221] on div "Facebook" at bounding box center [455, 215] width 247 height 21
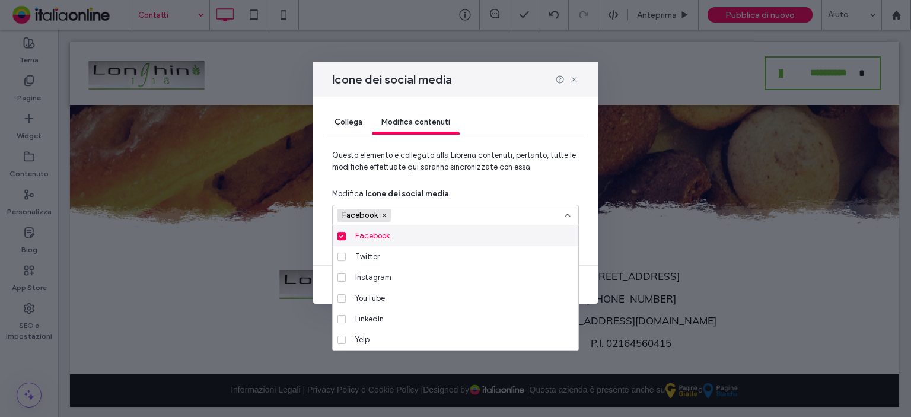
click at [490, 104] on div "Collega Modifica contenuti" at bounding box center [455, 123] width 261 height 53
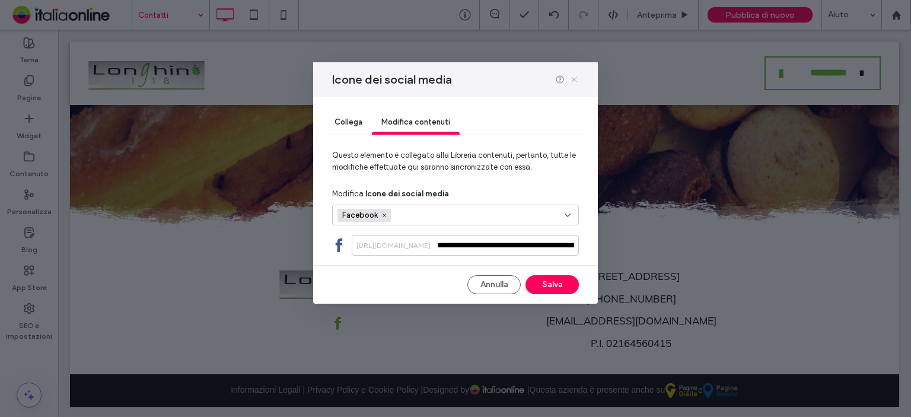
click at [574, 79] on use at bounding box center [573, 79] width 5 height 5
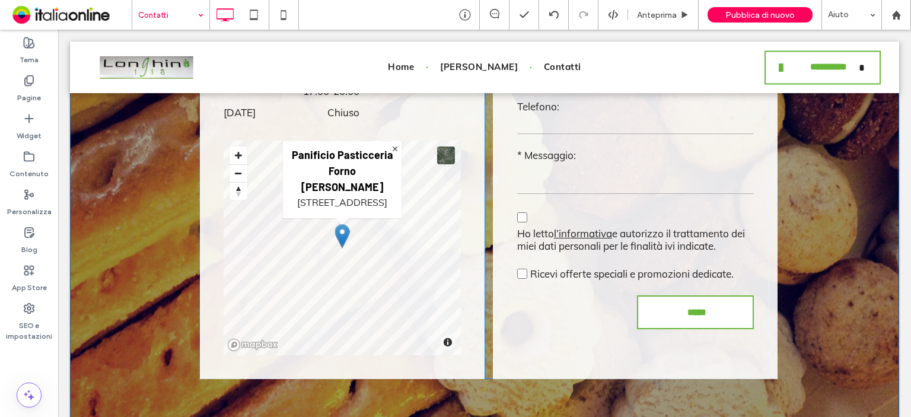
scroll to position [587, 0]
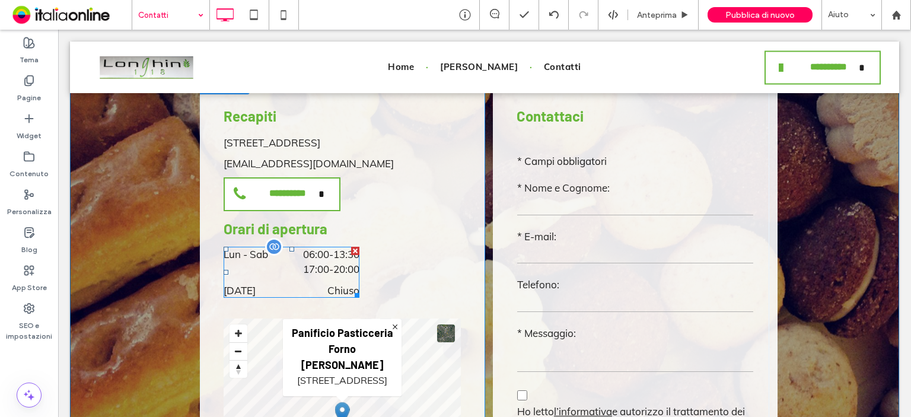
click at [303, 263] on time "17:00" at bounding box center [316, 269] width 26 height 12
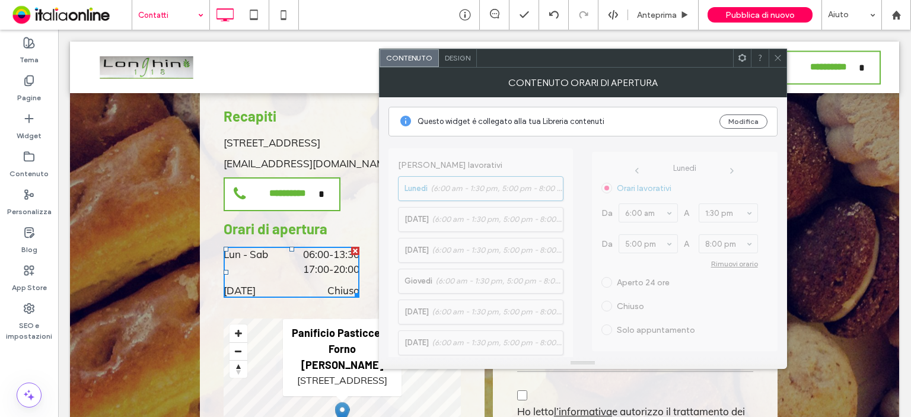
click at [691, 286] on span "Lunedì Orari lavorativi Da 6:00 am A 1:30 pm Da 5:00 pm A 8:00 pm [GEOGRAPHIC_D…" at bounding box center [685, 246] width 186 height 221
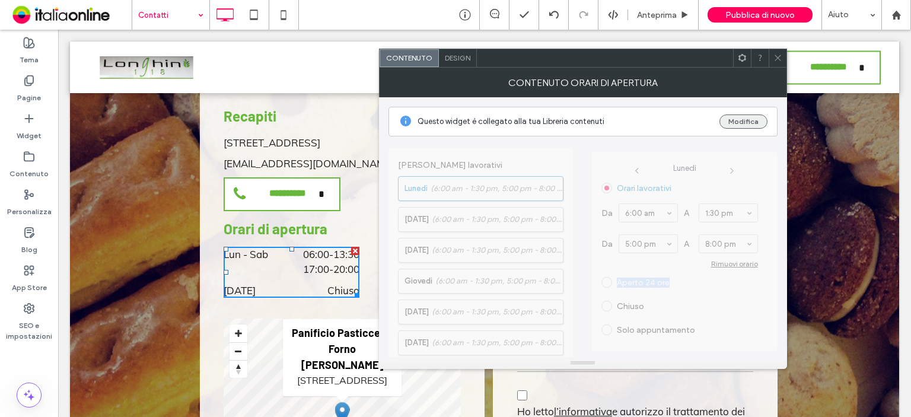
click at [753, 125] on button "Modifica" at bounding box center [743, 121] width 48 height 14
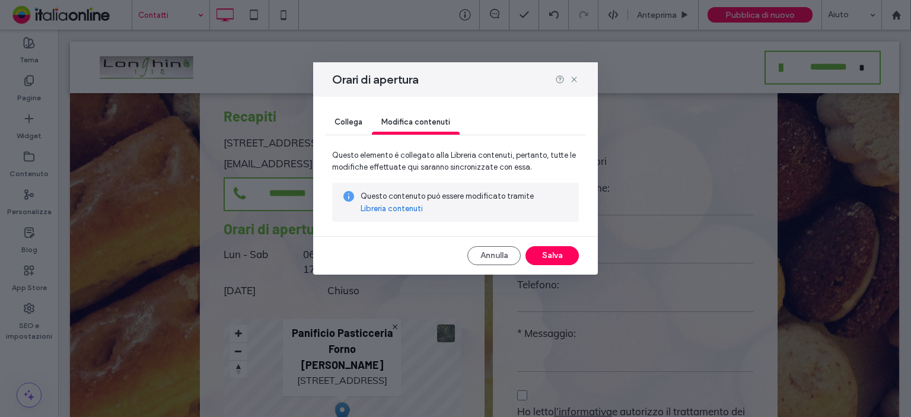
click at [382, 208] on link "Libreria contenuti" at bounding box center [391, 209] width 62 height 12
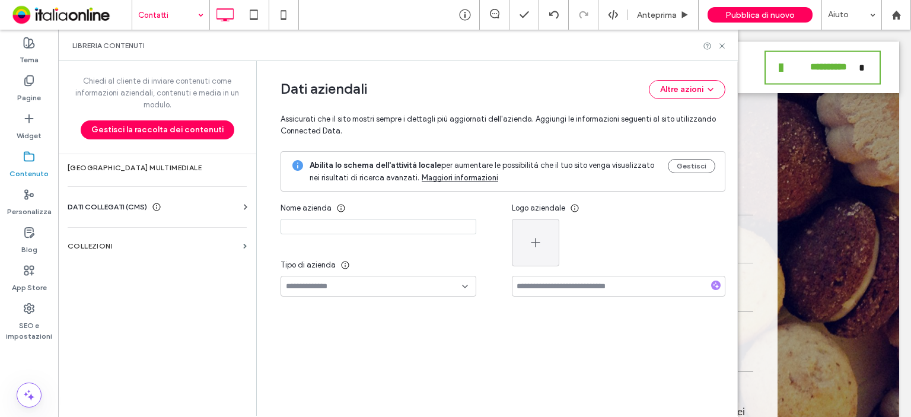
type input "**********"
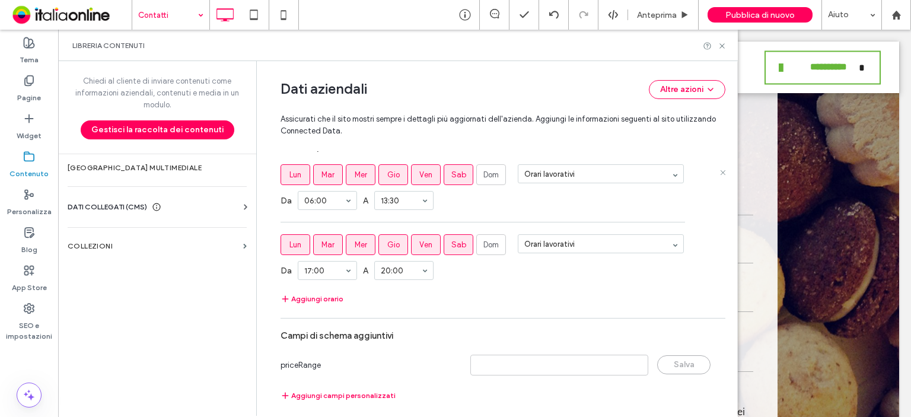
scroll to position [682, 0]
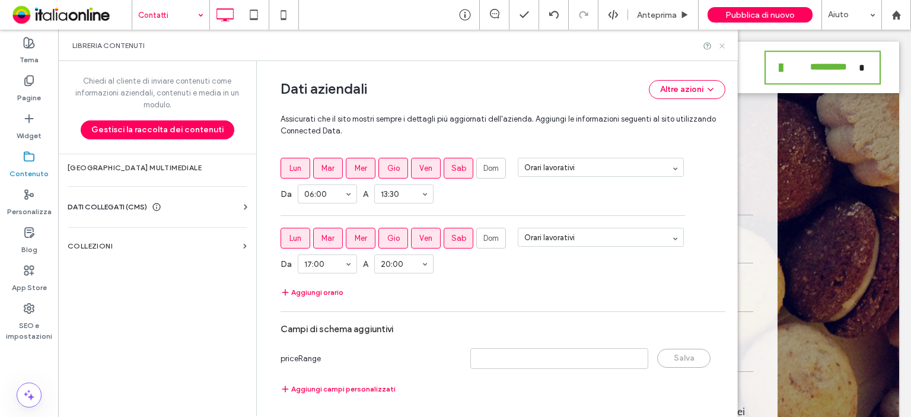
click at [723, 46] on icon at bounding box center [721, 45] width 9 height 9
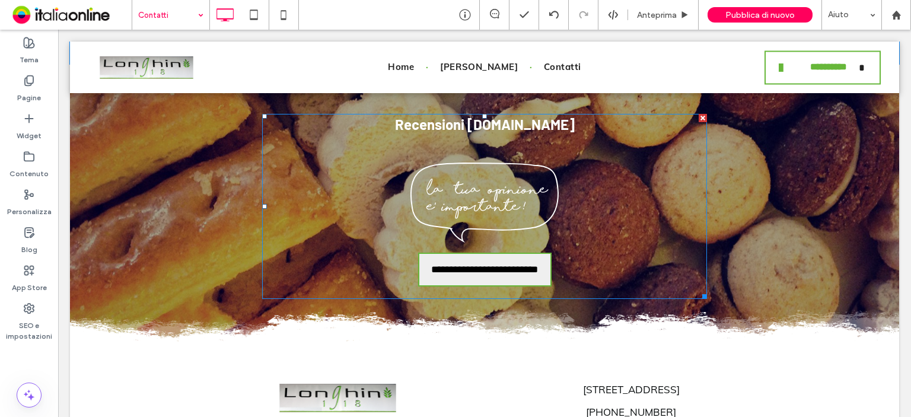
scroll to position [1714, 0]
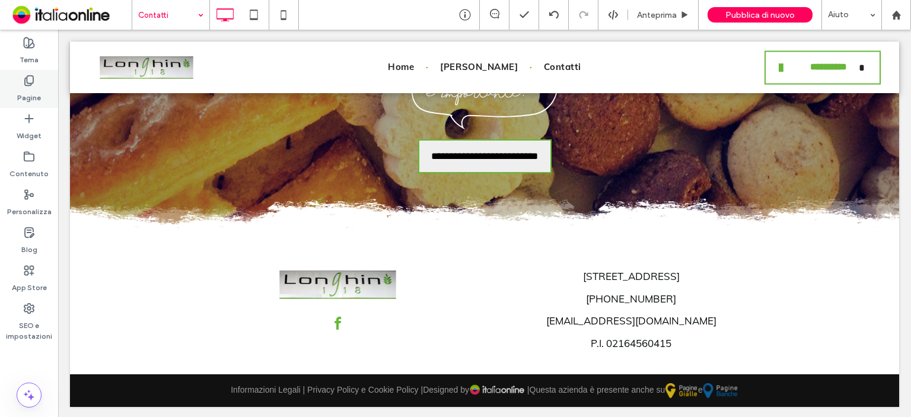
click at [35, 92] on label "Pagine" at bounding box center [29, 95] width 24 height 17
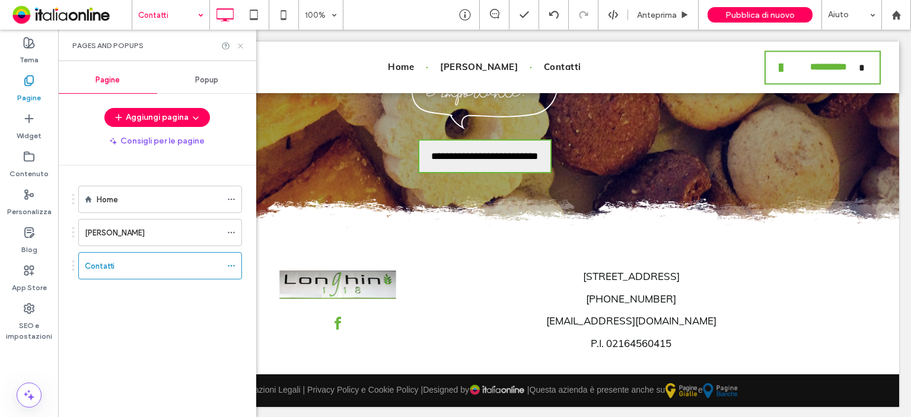
click at [239, 47] on icon at bounding box center [240, 45] width 9 height 9
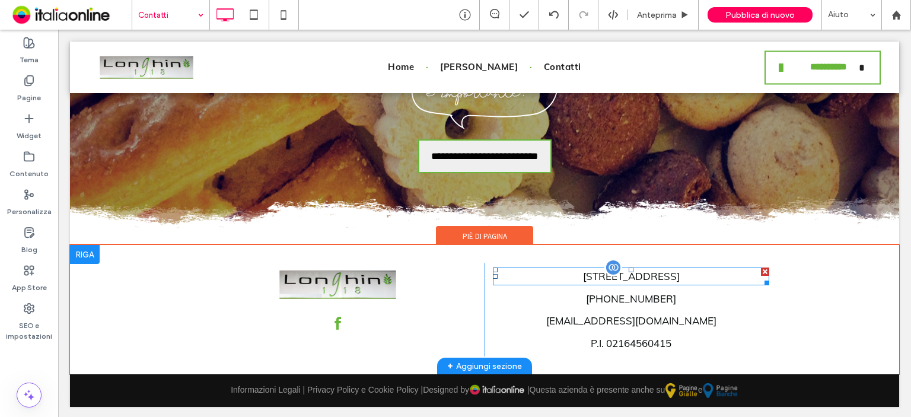
click at [614, 273] on div "[STREET_ADDRESS]" at bounding box center [631, 276] width 276 height 18
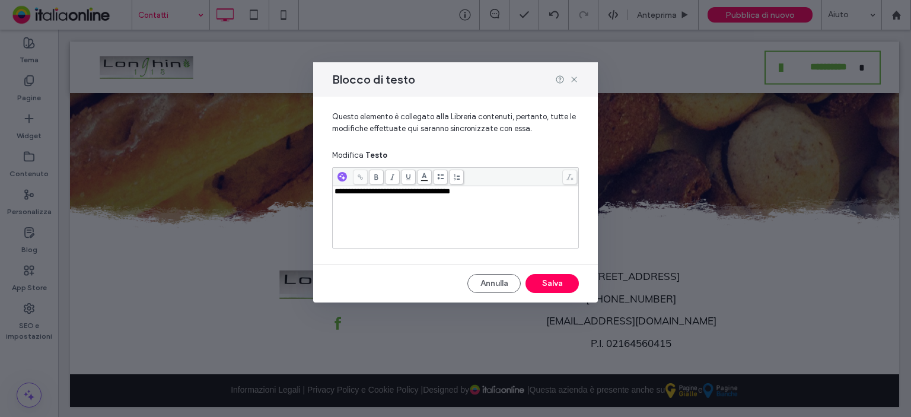
click at [397, 190] on span "**********" at bounding box center [392, 191] width 116 height 8
click at [573, 78] on icon at bounding box center [573, 79] width 9 height 9
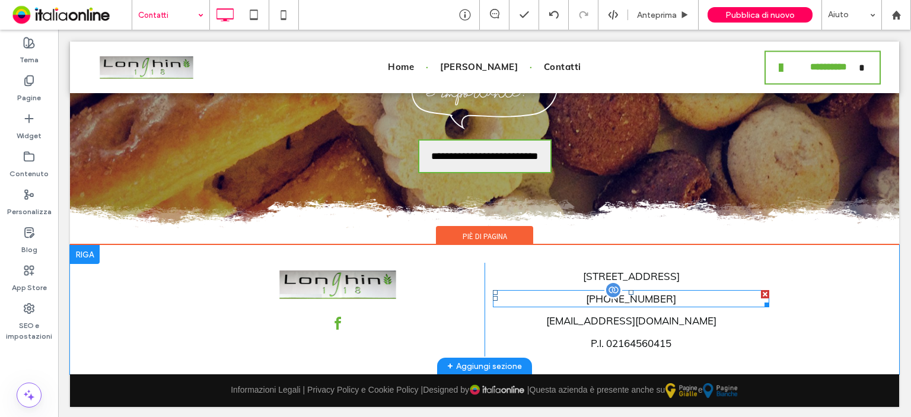
click at [619, 301] on div "[PHONE_NUMBER]" at bounding box center [631, 299] width 276 height 18
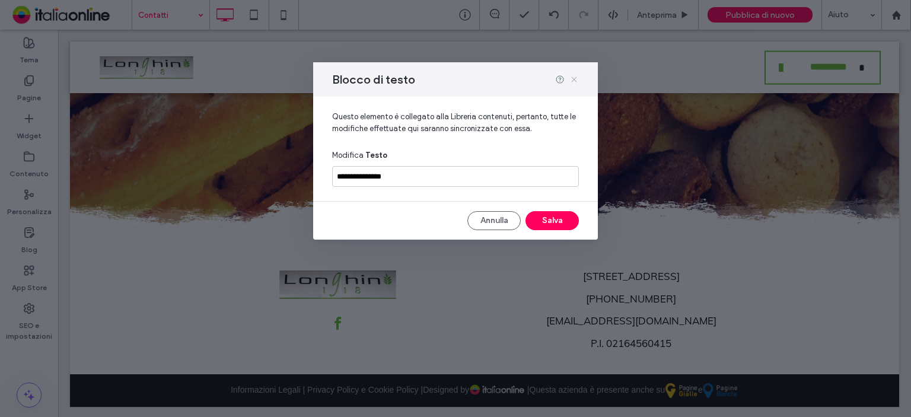
click at [576, 79] on icon at bounding box center [573, 79] width 9 height 9
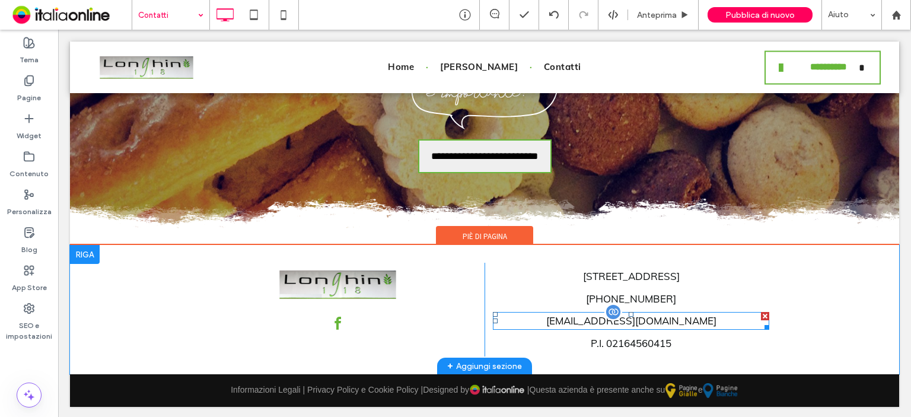
click at [603, 321] on div "[EMAIL_ADDRESS][DOMAIN_NAME]" at bounding box center [631, 321] width 276 height 18
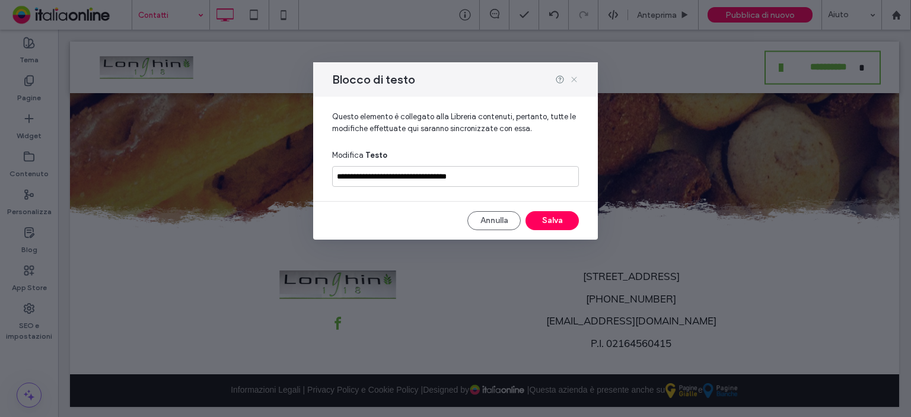
click at [574, 79] on use at bounding box center [573, 79] width 5 height 5
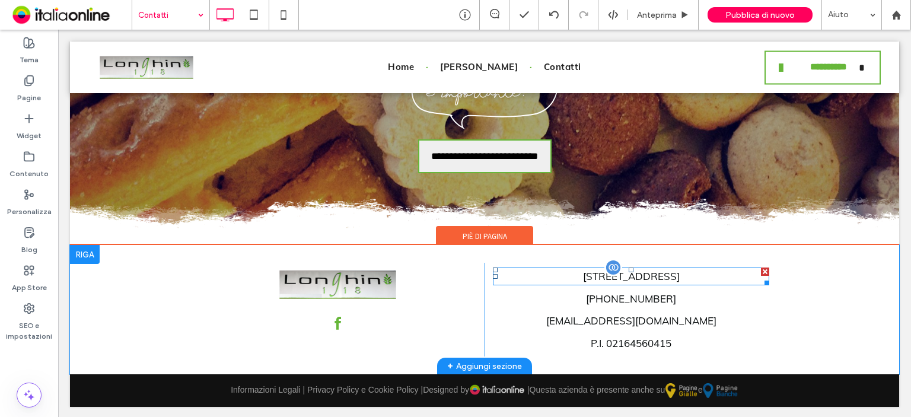
click at [600, 281] on div "[STREET_ADDRESS]" at bounding box center [631, 276] width 276 height 18
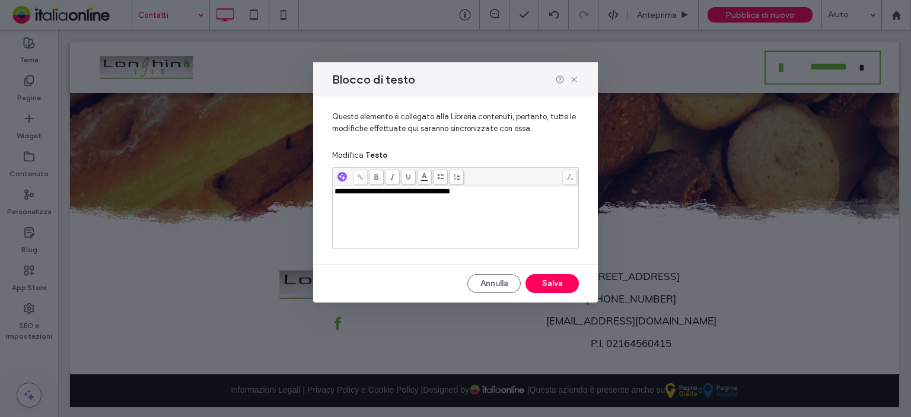
click at [510, 125] on span "Questo elemento è collegato alla Libreria contenuti, pertanto, tutte le modific…" at bounding box center [455, 127] width 247 height 33
click at [573, 82] on icon at bounding box center [573, 79] width 9 height 9
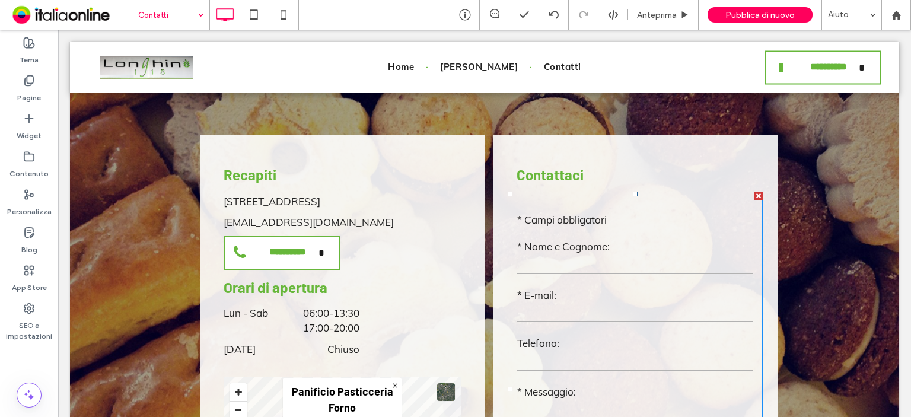
scroll to position [528, 0]
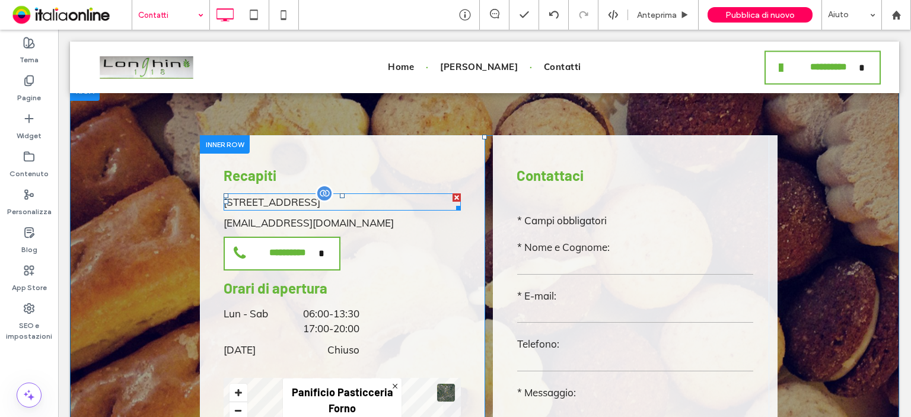
click at [246, 194] on div "[STREET_ADDRESS]" at bounding box center [341, 202] width 237 height 18
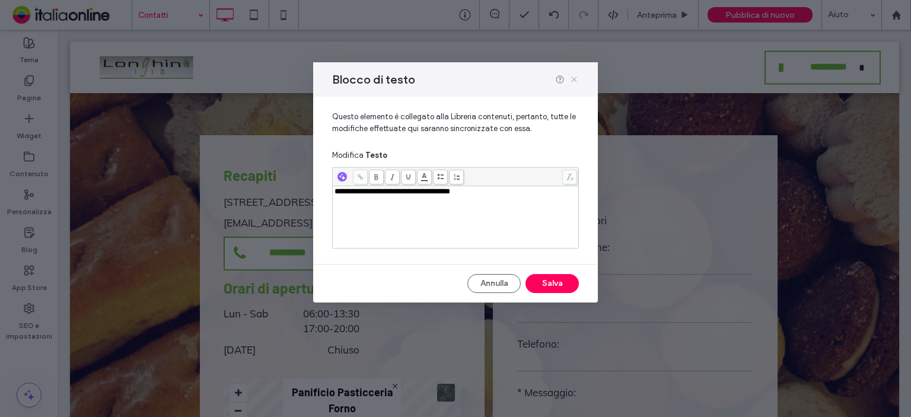
click at [571, 79] on icon at bounding box center [573, 79] width 9 height 9
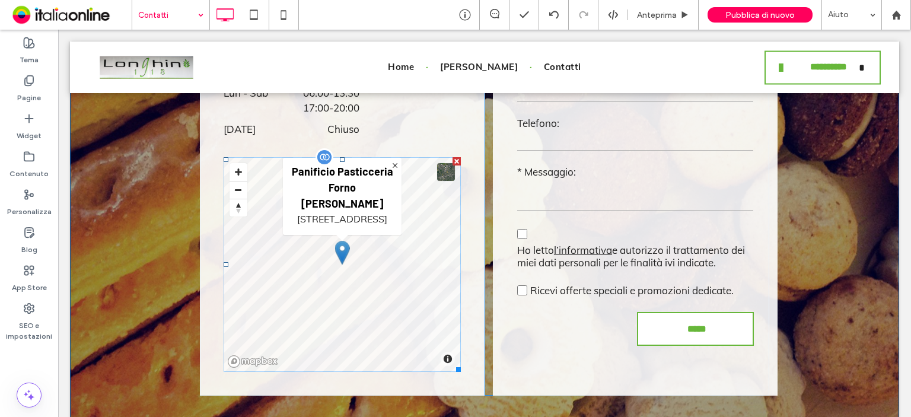
scroll to position [765, 0]
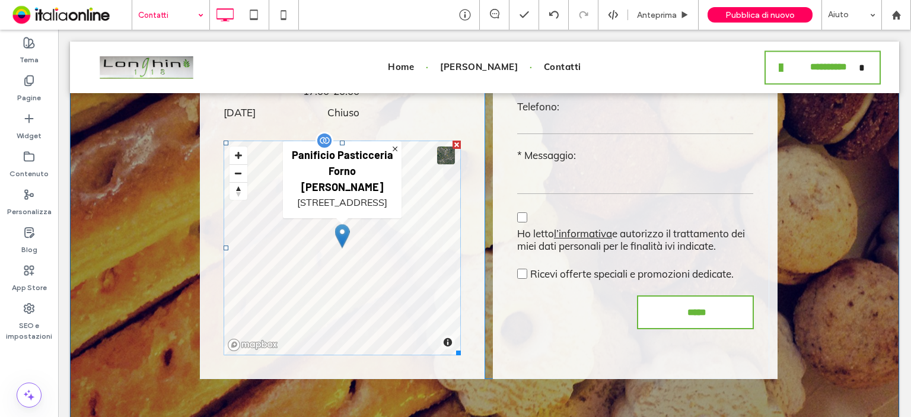
click at [280, 270] on span at bounding box center [341, 247] width 237 height 215
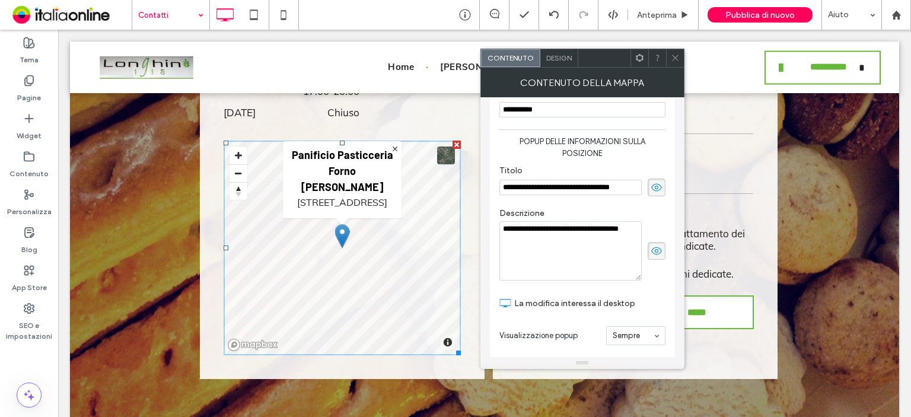
scroll to position [320, 0]
click at [679, 55] on div at bounding box center [675, 58] width 18 height 18
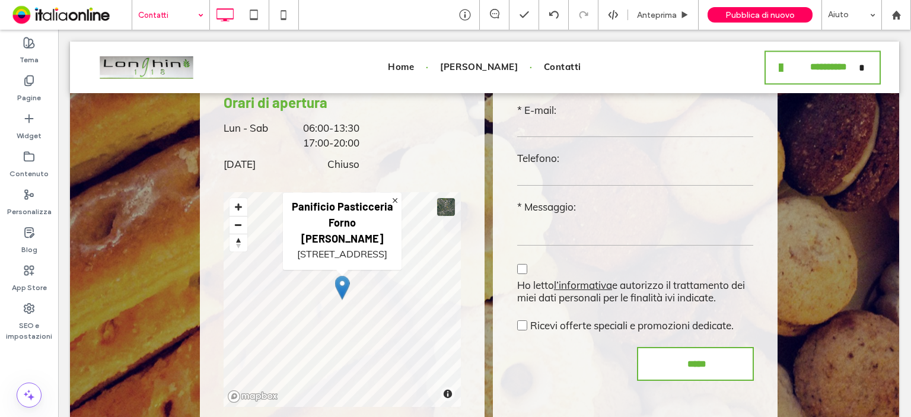
scroll to position [587, 0]
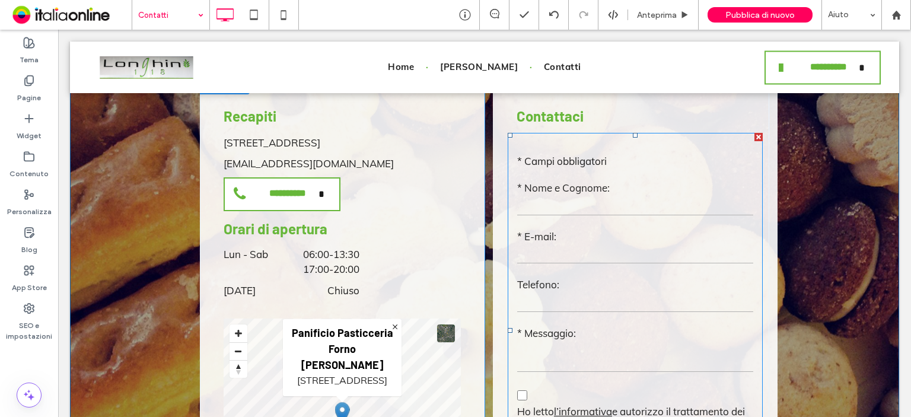
click at [630, 174] on form "Testo libero * Campi obbligatori * Nome e Cognome: * E-mail: Telefono: * Messag…" at bounding box center [634, 330] width 255 height 395
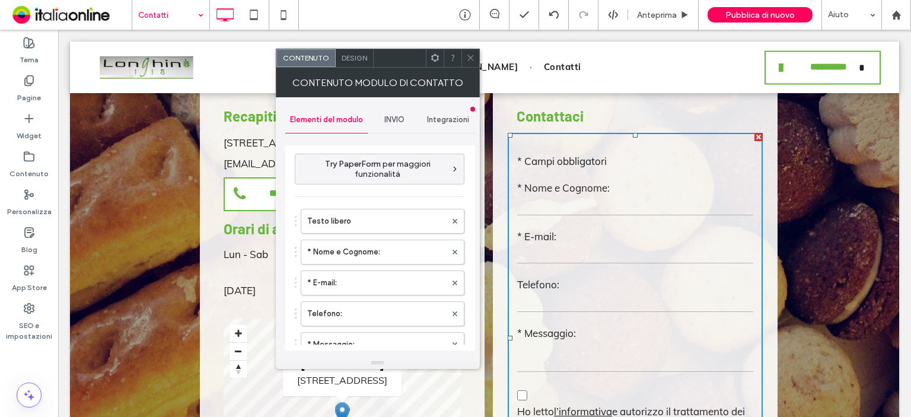
scroll to position [0, 0]
click at [390, 120] on span "INVIO" at bounding box center [394, 119] width 20 height 9
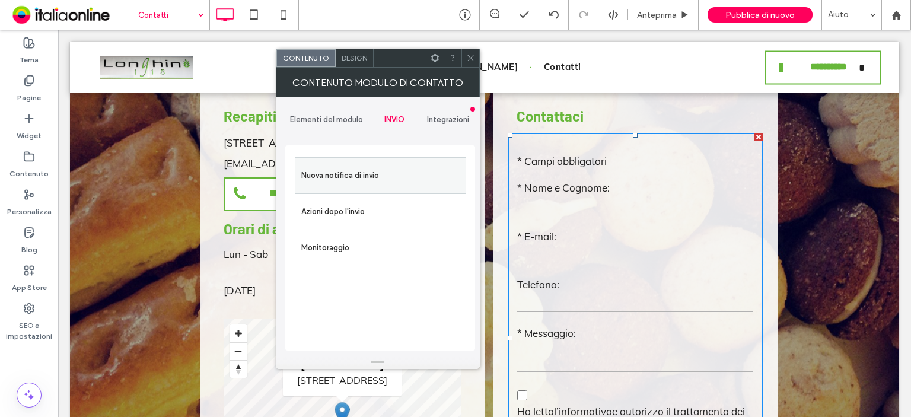
click at [372, 181] on label "Nuova notifica di invio" at bounding box center [380, 176] width 158 height 24
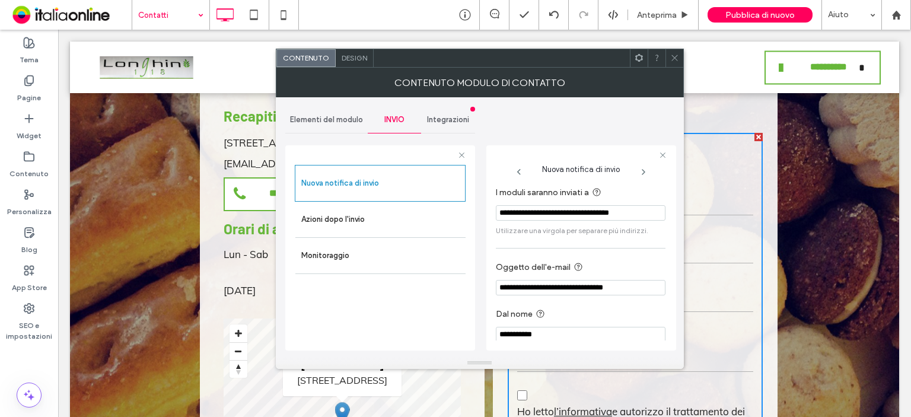
click at [673, 56] on use at bounding box center [674, 58] width 6 height 6
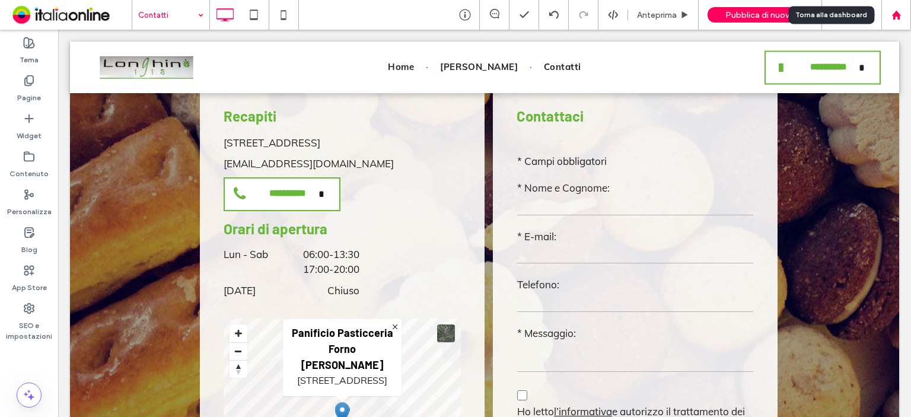
click at [896, 12] on use at bounding box center [895, 14] width 9 height 9
